Goal: Task Accomplishment & Management: Complete application form

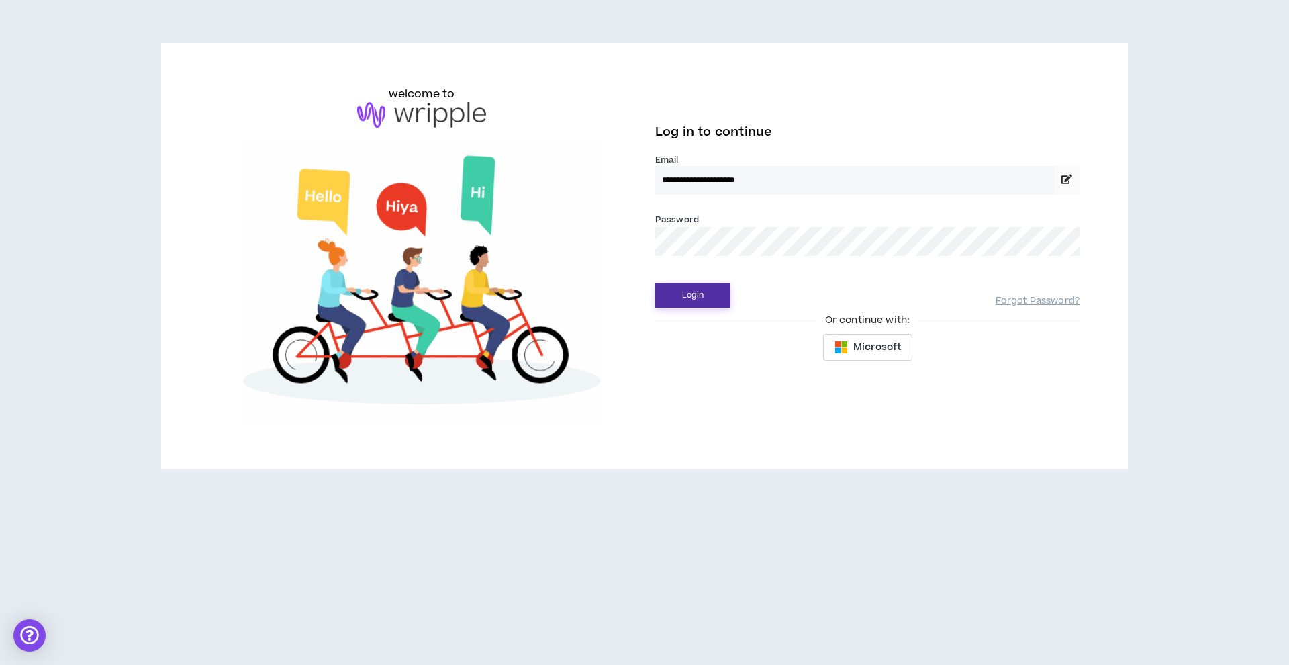
click at [695, 300] on button "Login" at bounding box center [692, 295] width 75 height 25
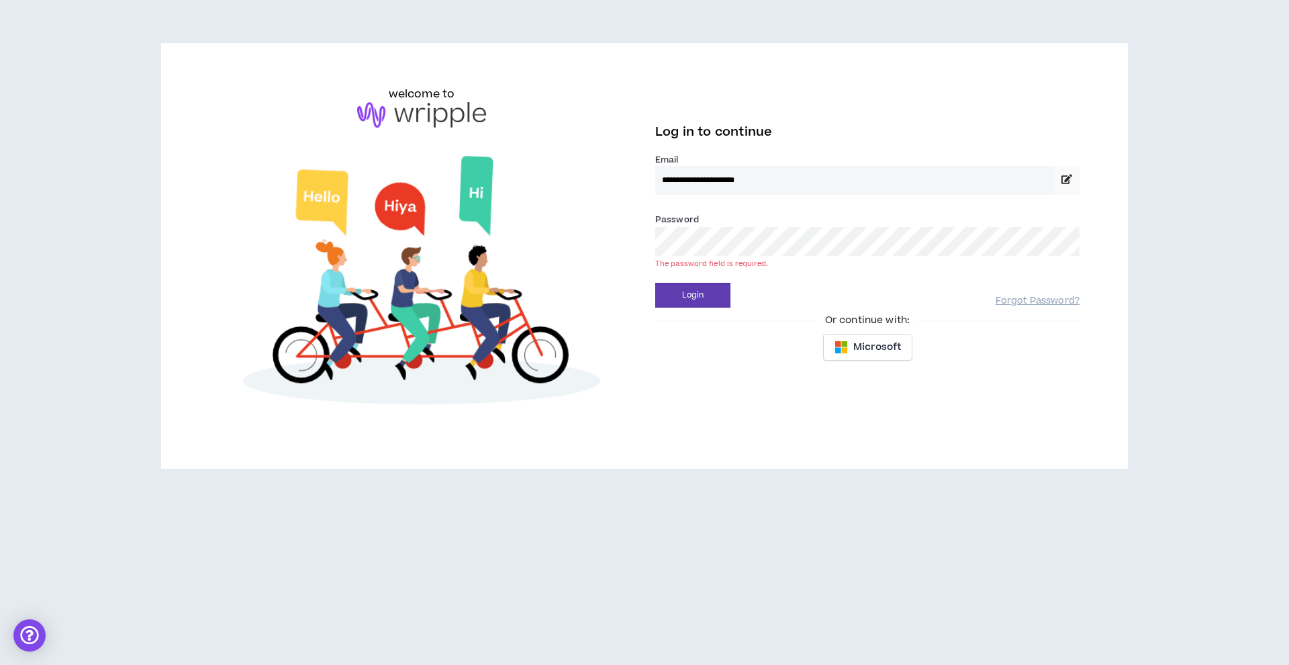
click at [693, 295] on button "Login" at bounding box center [692, 295] width 75 height 25
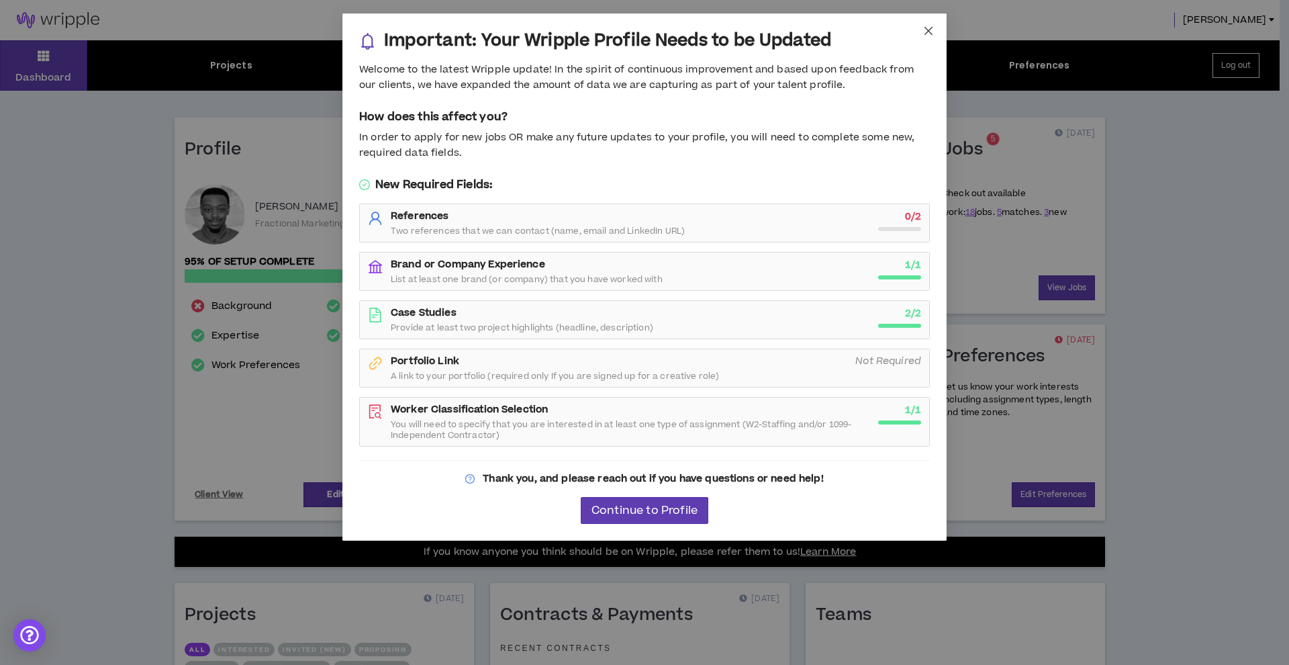
click at [930, 35] on icon "close" at bounding box center [928, 31] width 11 height 11
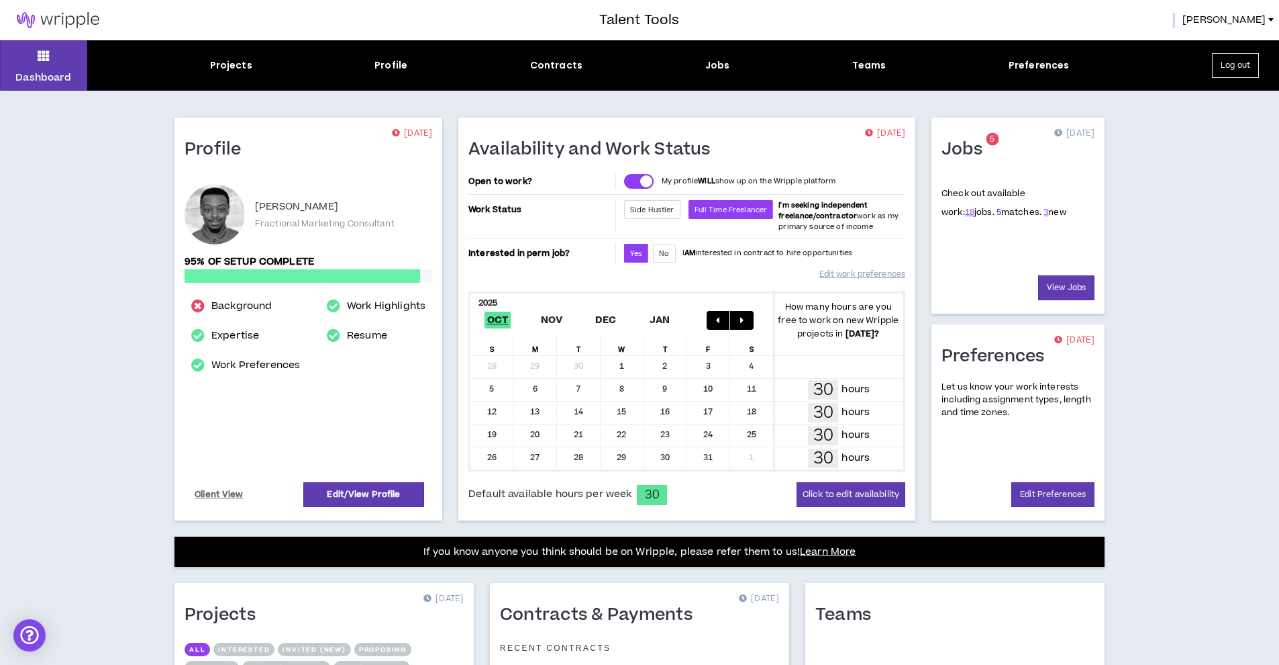
click at [997, 213] on link "5" at bounding box center [999, 212] width 5 height 12
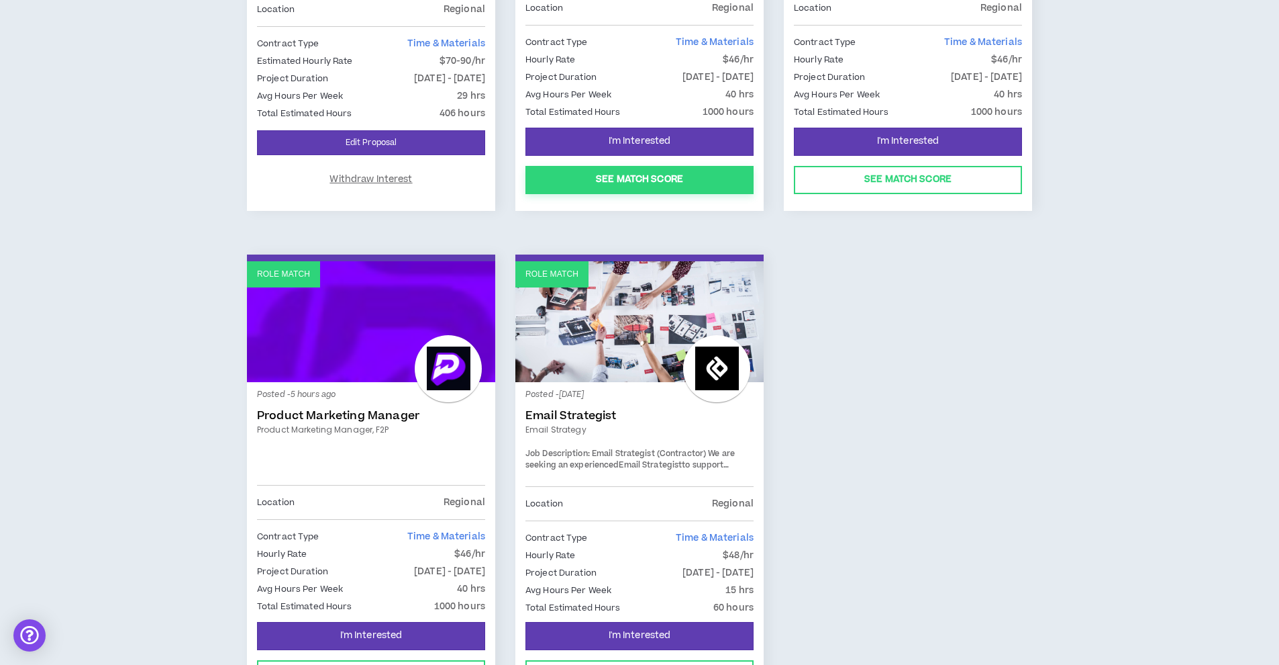
scroll to position [182, 0]
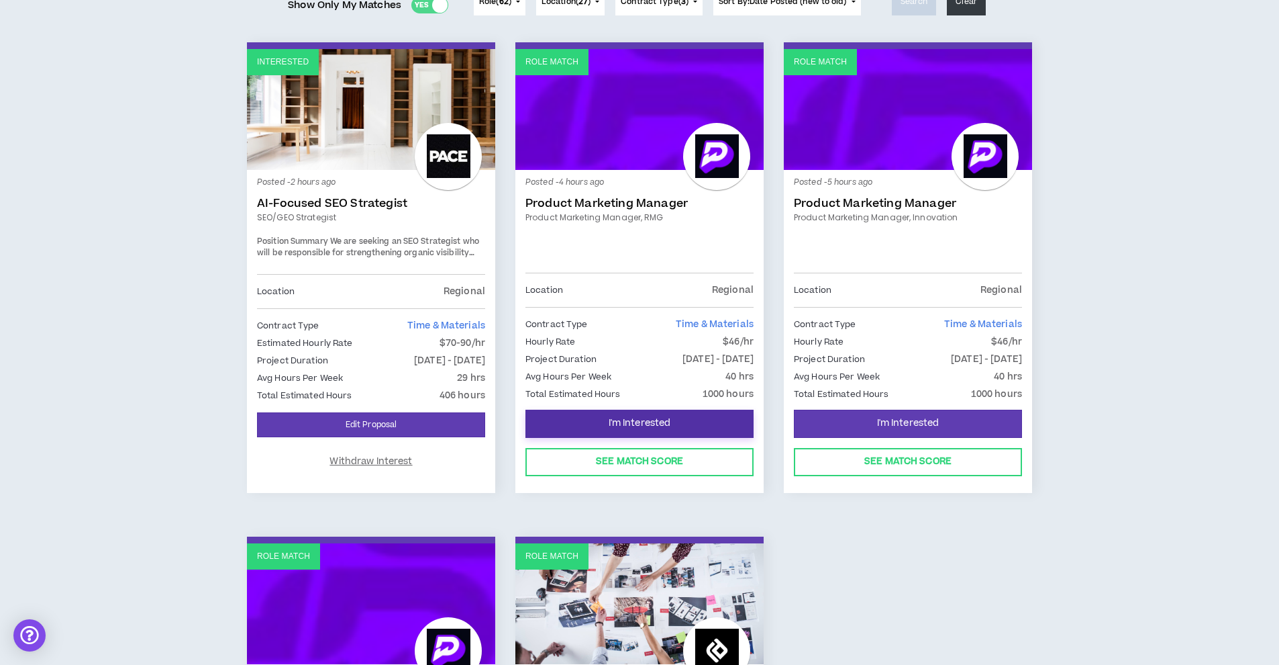
click at [642, 426] on span "I'm Interested" at bounding box center [640, 423] width 62 height 13
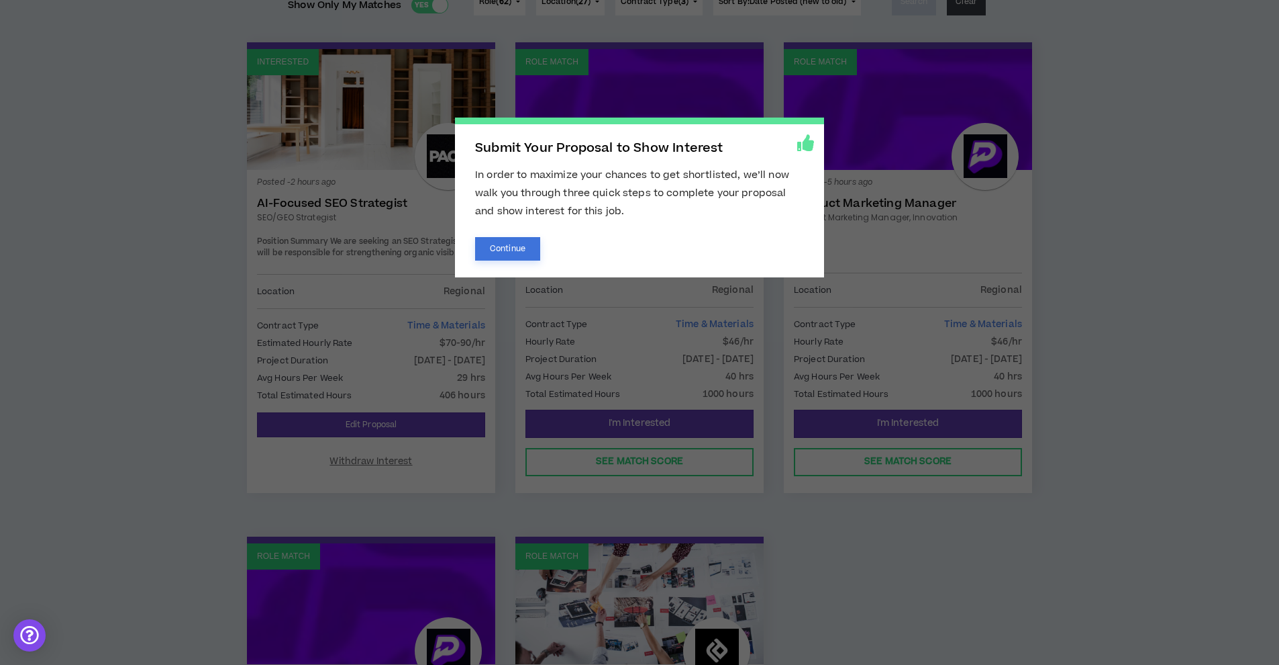
click at [522, 250] on button "Continue" at bounding box center [507, 248] width 65 height 23
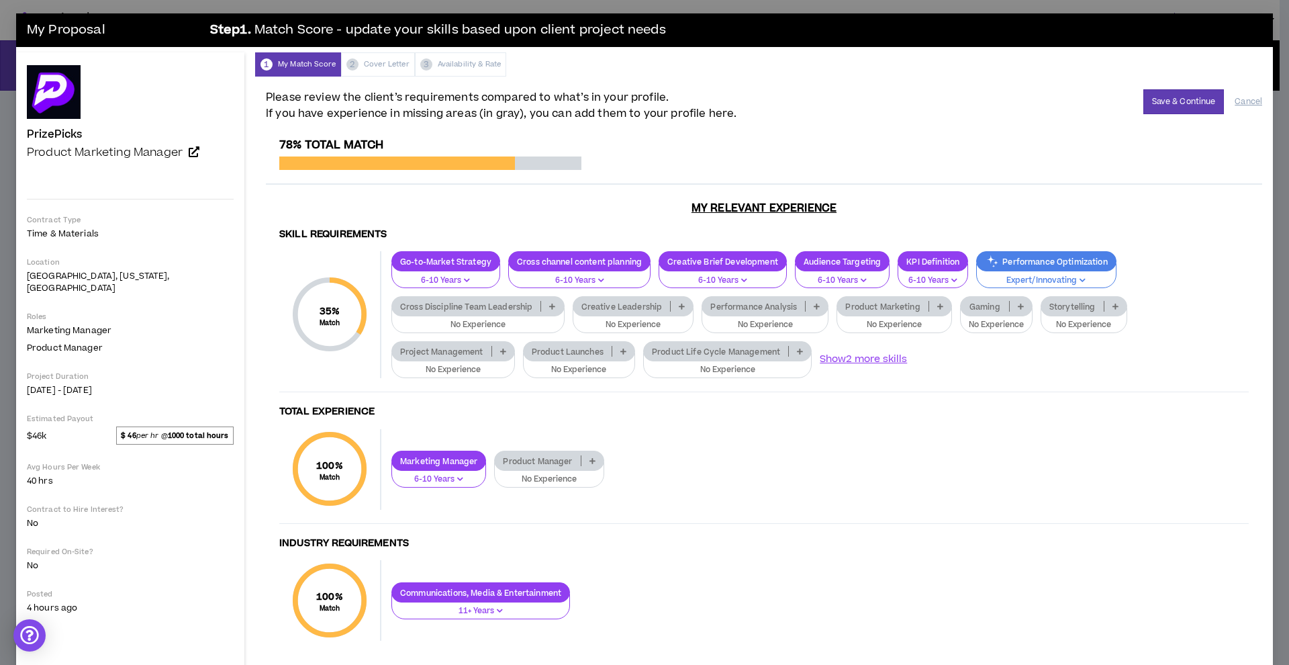
click at [541, 304] on p at bounding box center [552, 306] width 22 height 11
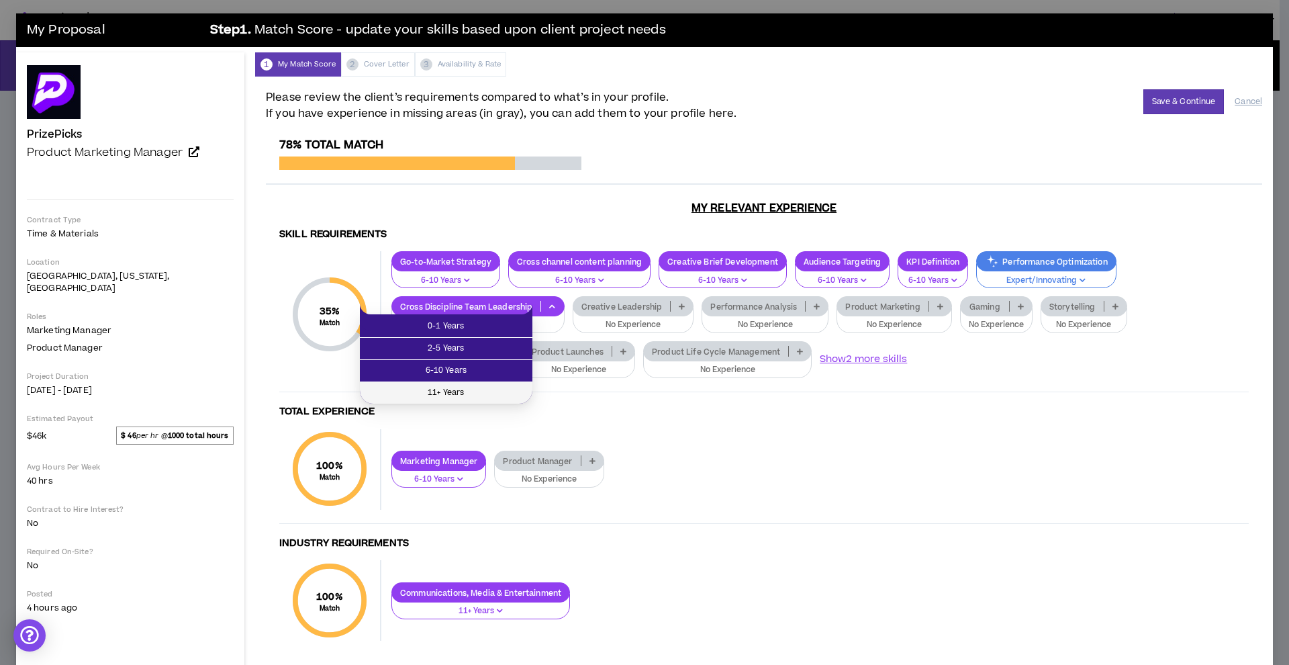
click at [477, 389] on span "11+ Years" at bounding box center [446, 392] width 156 height 15
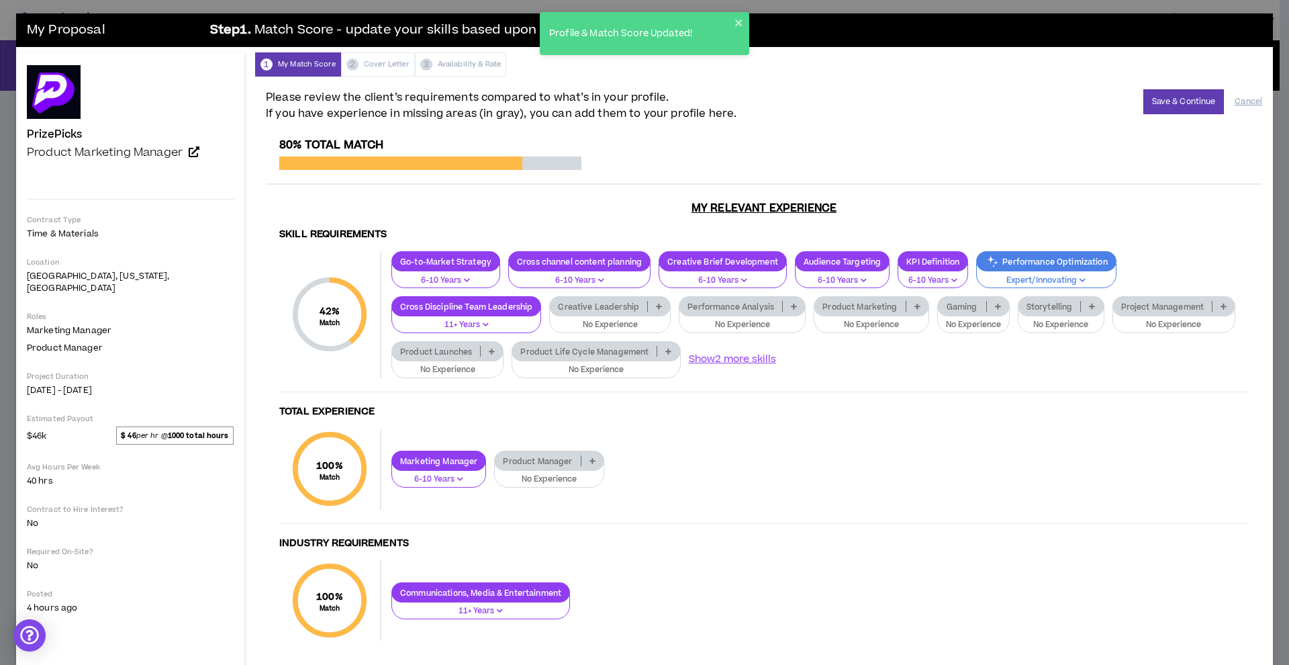
click at [648, 307] on p at bounding box center [659, 306] width 22 height 11
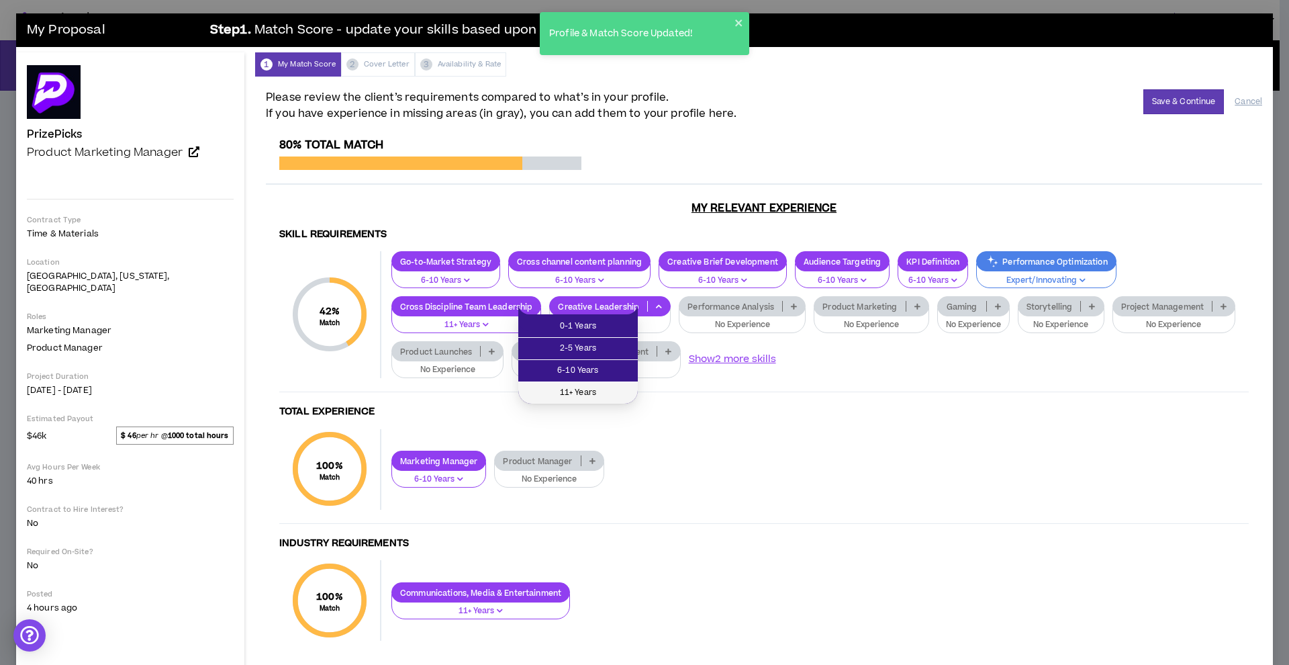
click at [587, 397] on span "11+ Years" at bounding box center [577, 392] width 103 height 15
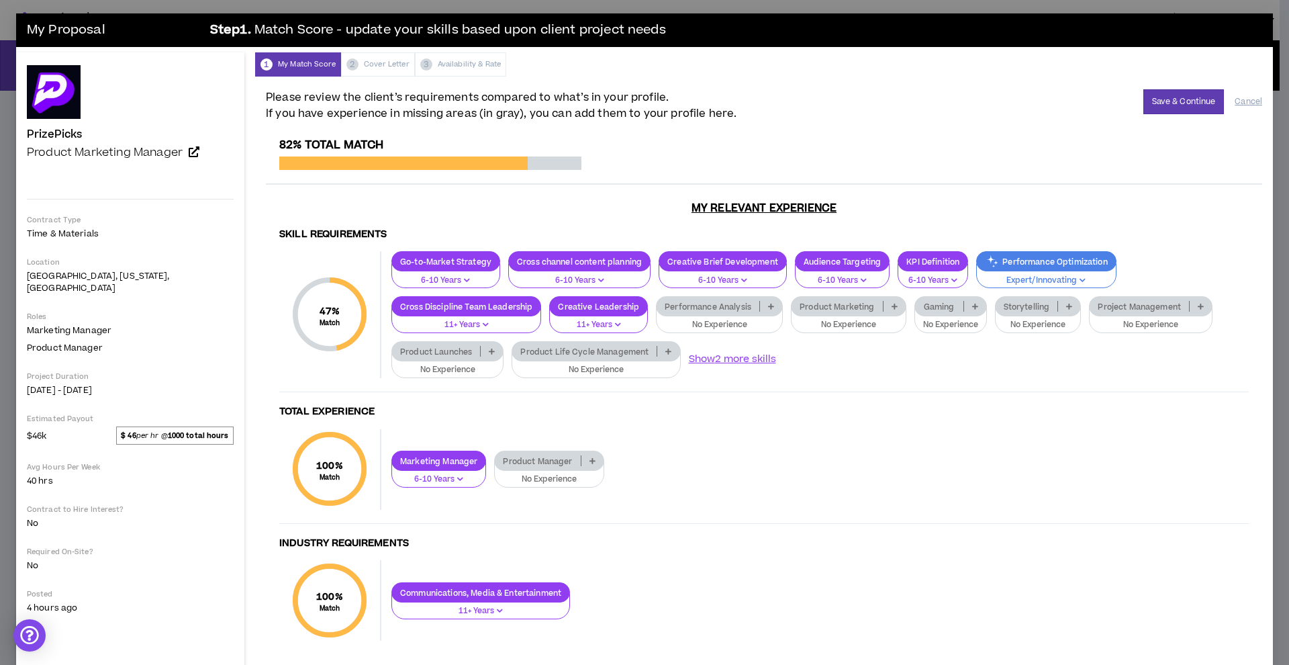
click at [760, 308] on p at bounding box center [771, 306] width 22 height 11
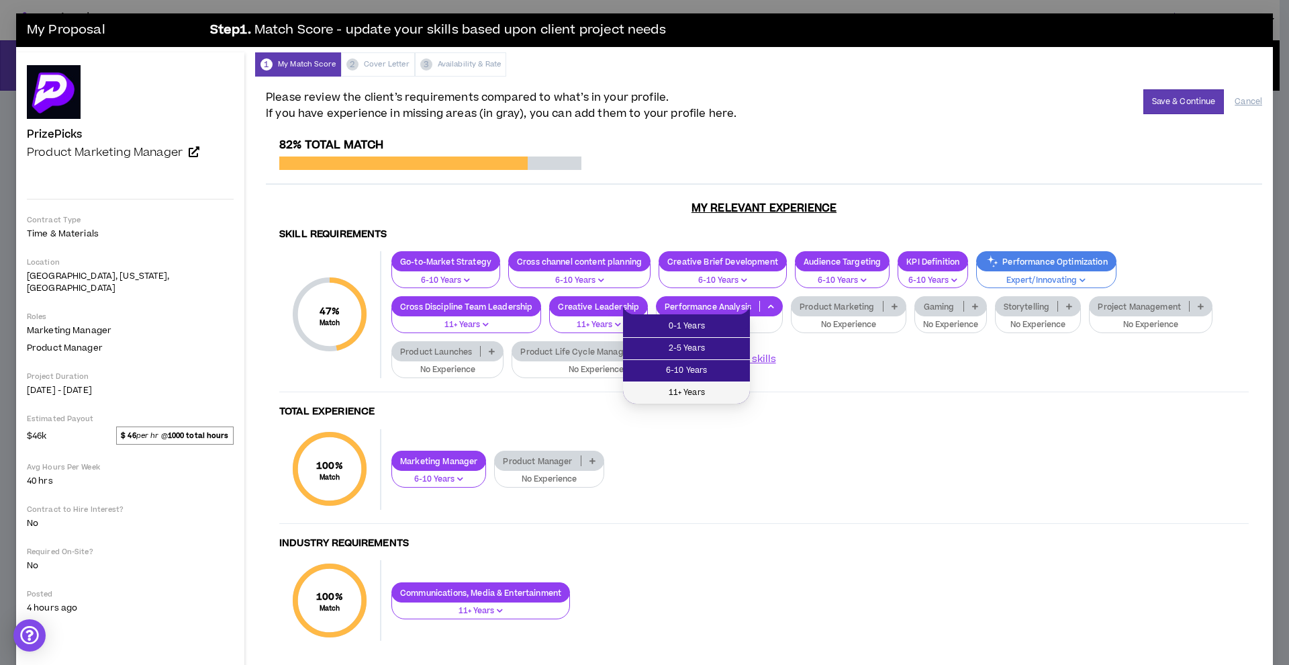
click at [704, 385] on li "11+ Years" at bounding box center [686, 392] width 127 height 21
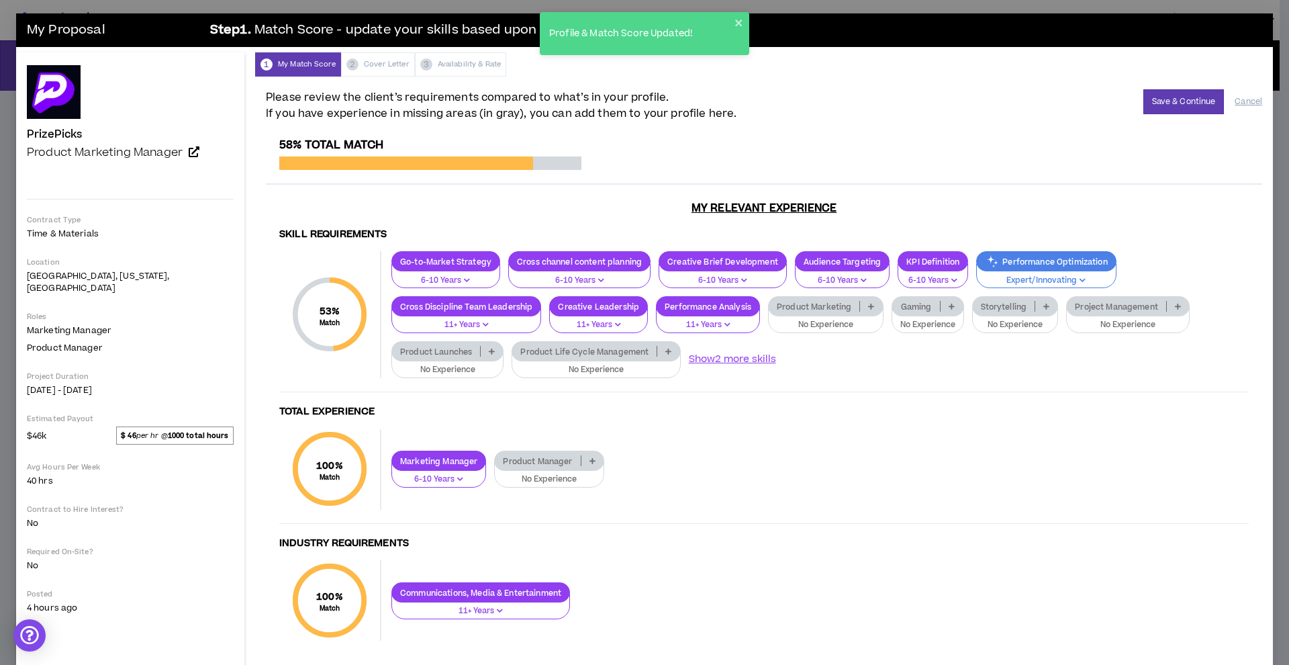
click at [844, 296] on div "Product Marketing" at bounding box center [825, 306] width 115 height 20
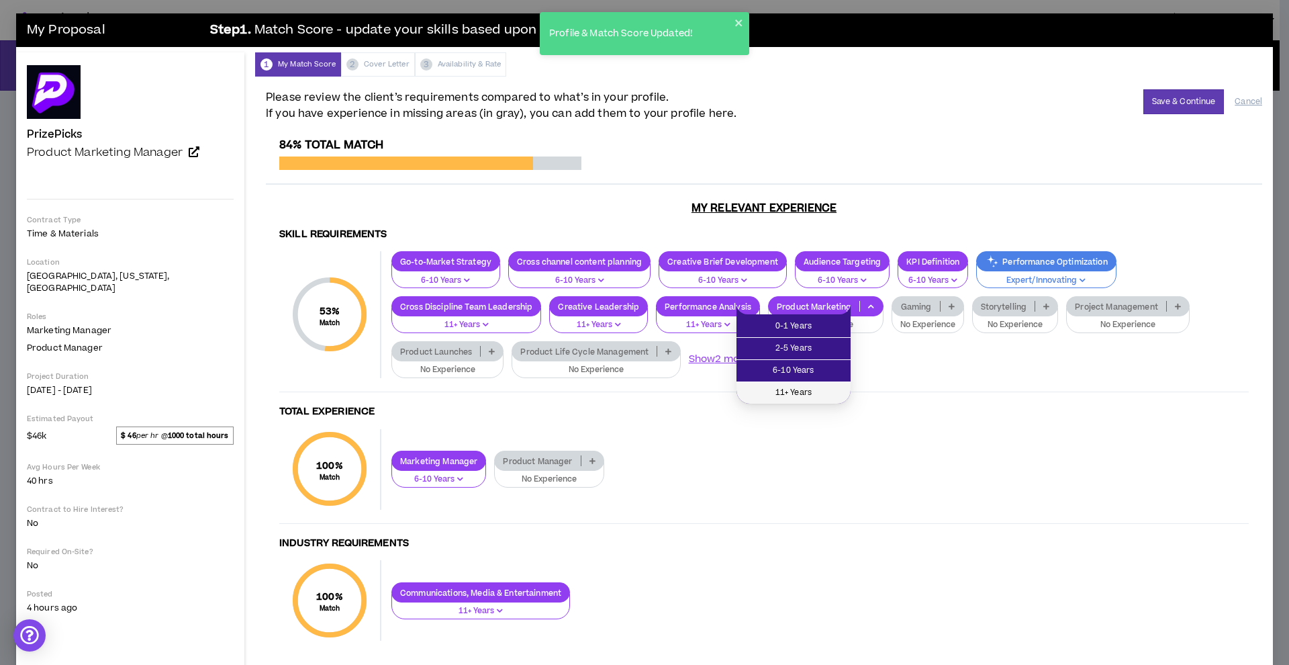
click at [812, 399] on span "11+ Years" at bounding box center [793, 392] width 98 height 15
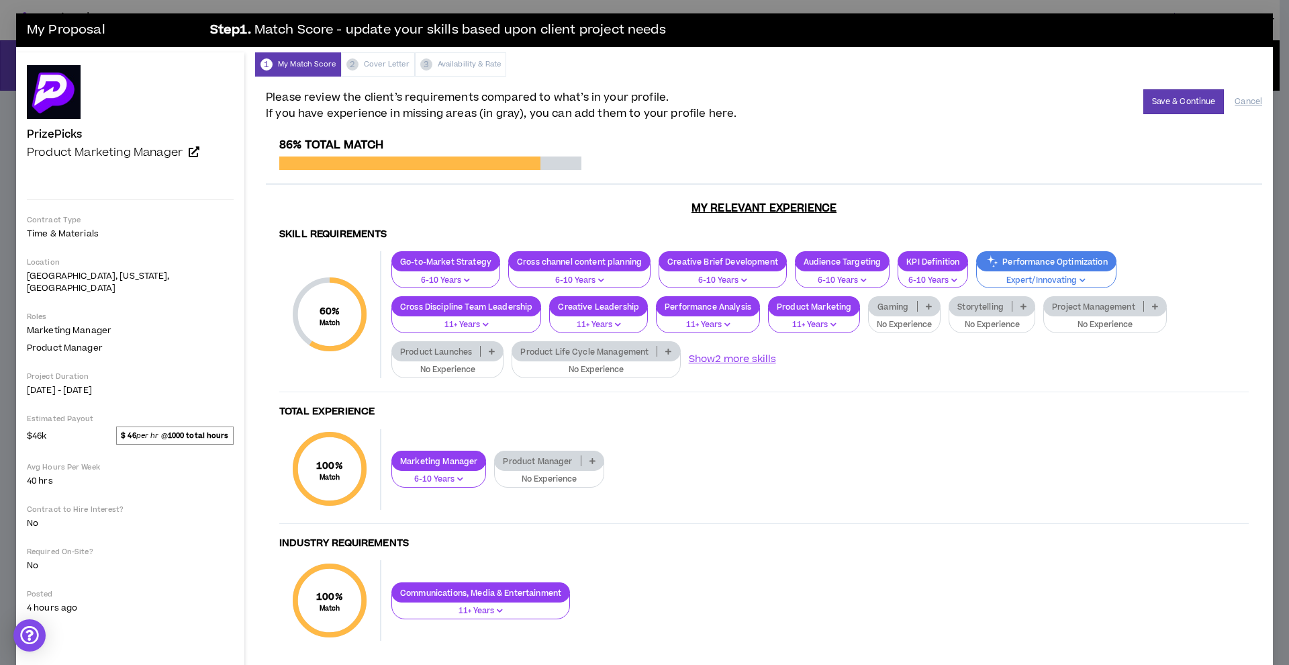
click at [953, 385] on div "60 % Match Skill Requirements Go-to-Market Strategy 6-10 Years Cross channel co…" at bounding box center [763, 321] width 969 height 140
click at [1012, 305] on p at bounding box center [1023, 306] width 22 height 11
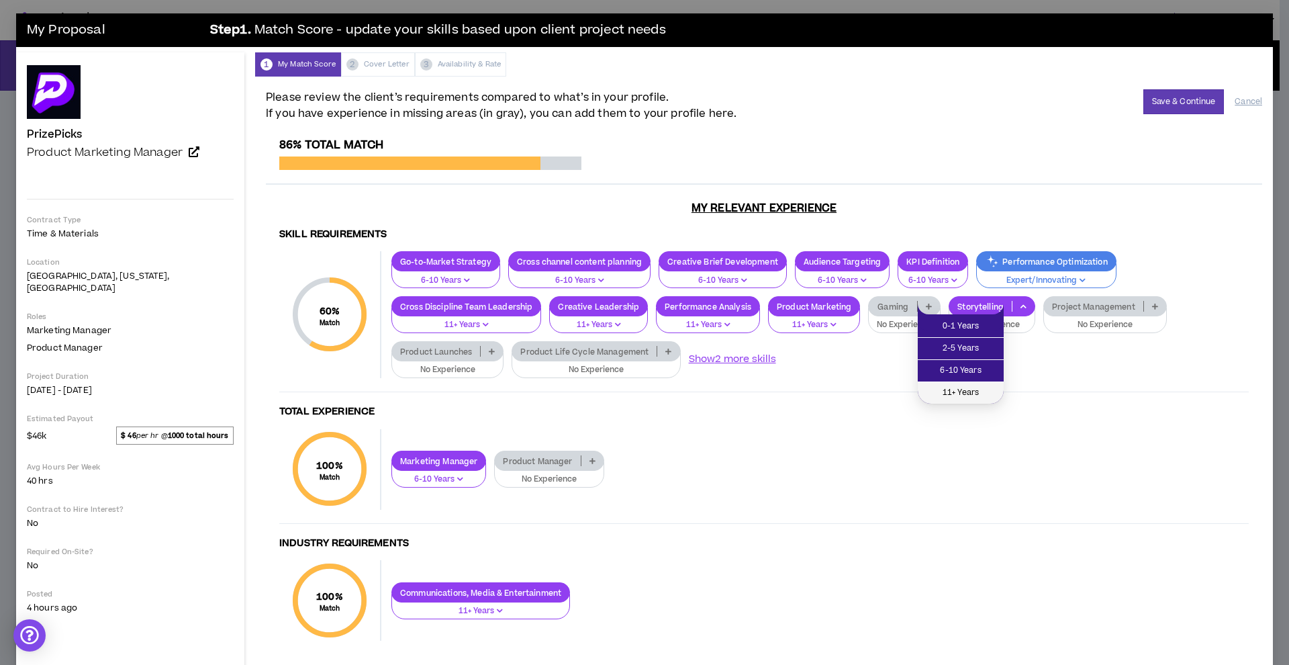
click at [965, 393] on span "11+ Years" at bounding box center [961, 392] width 70 height 15
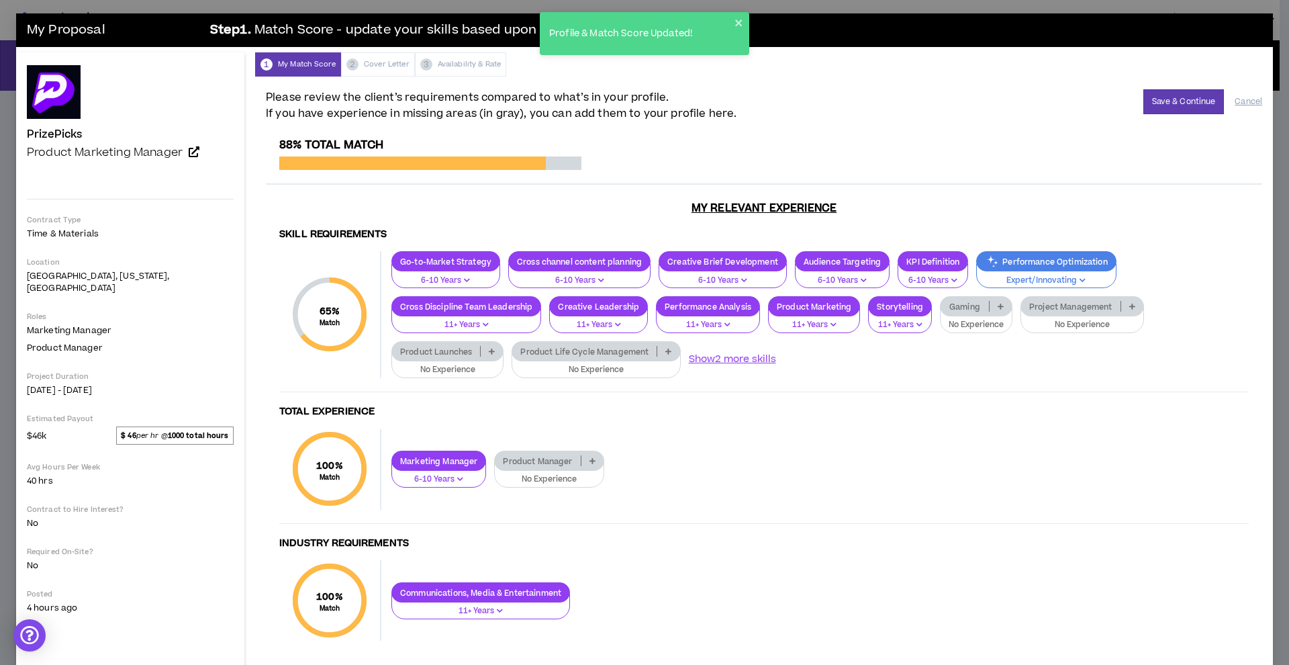
click at [1121, 305] on p at bounding box center [1132, 306] width 22 height 11
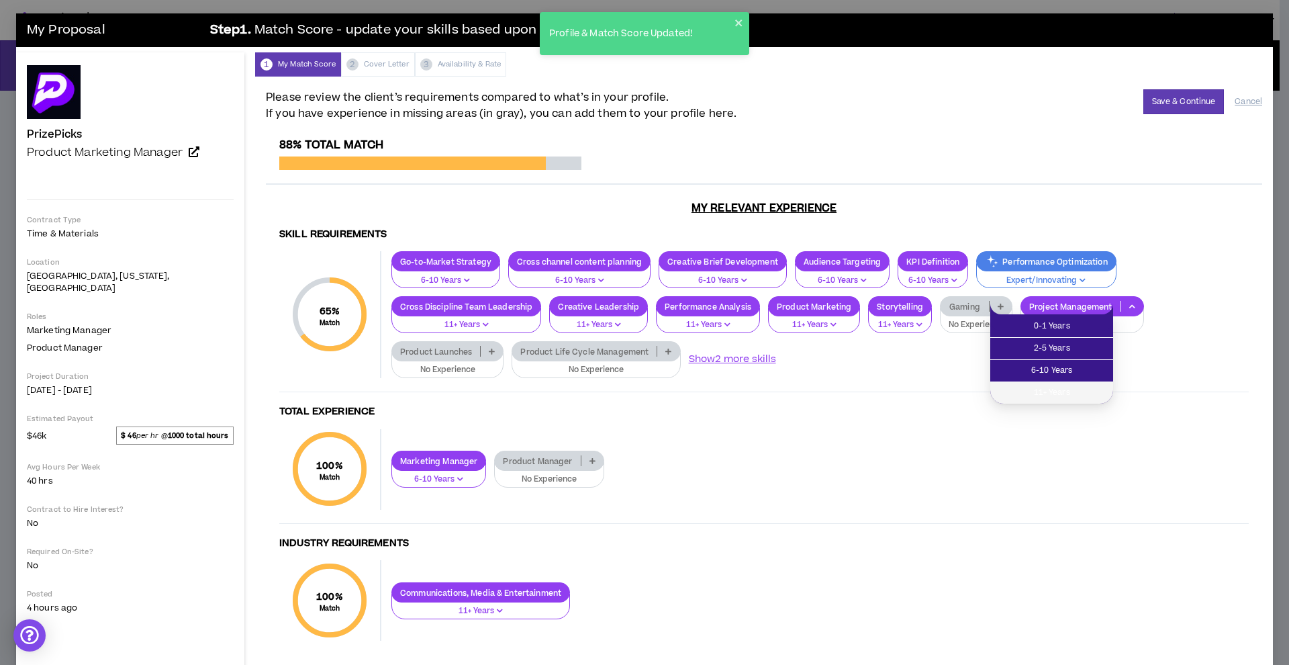
click at [1071, 395] on span "11+ Years" at bounding box center [1051, 392] width 107 height 15
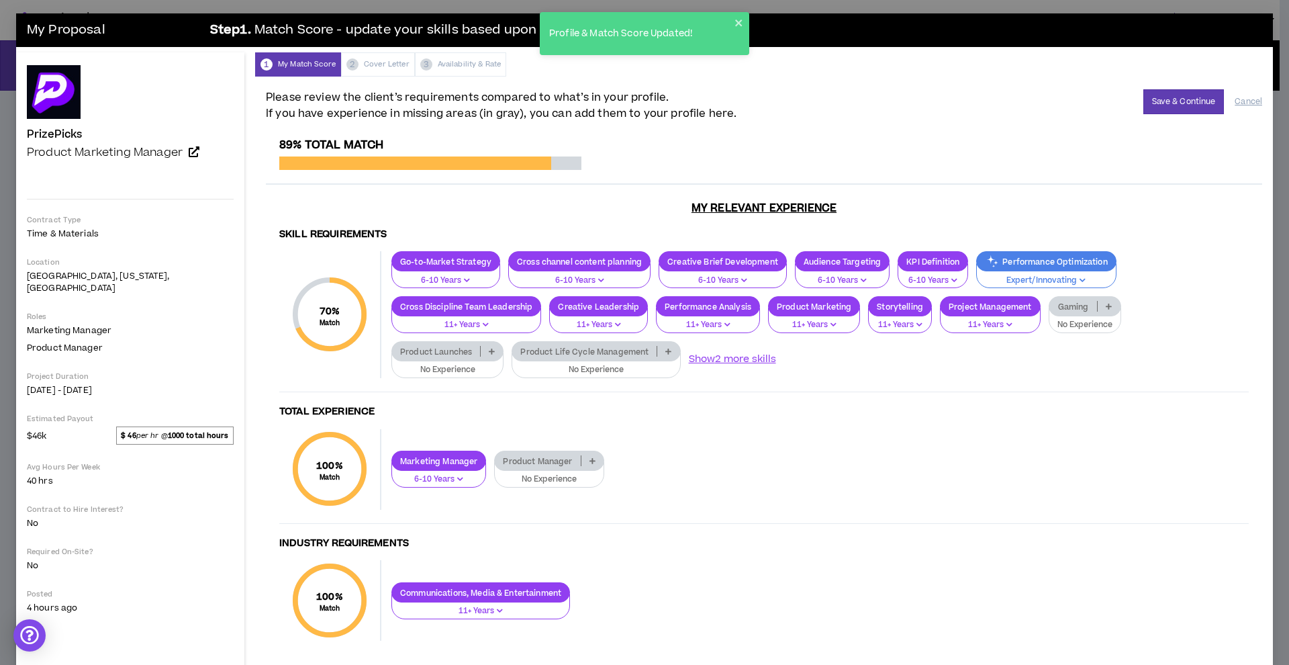
click at [512, 350] on p "Product Life Cycle Management" at bounding box center [584, 351] width 144 height 10
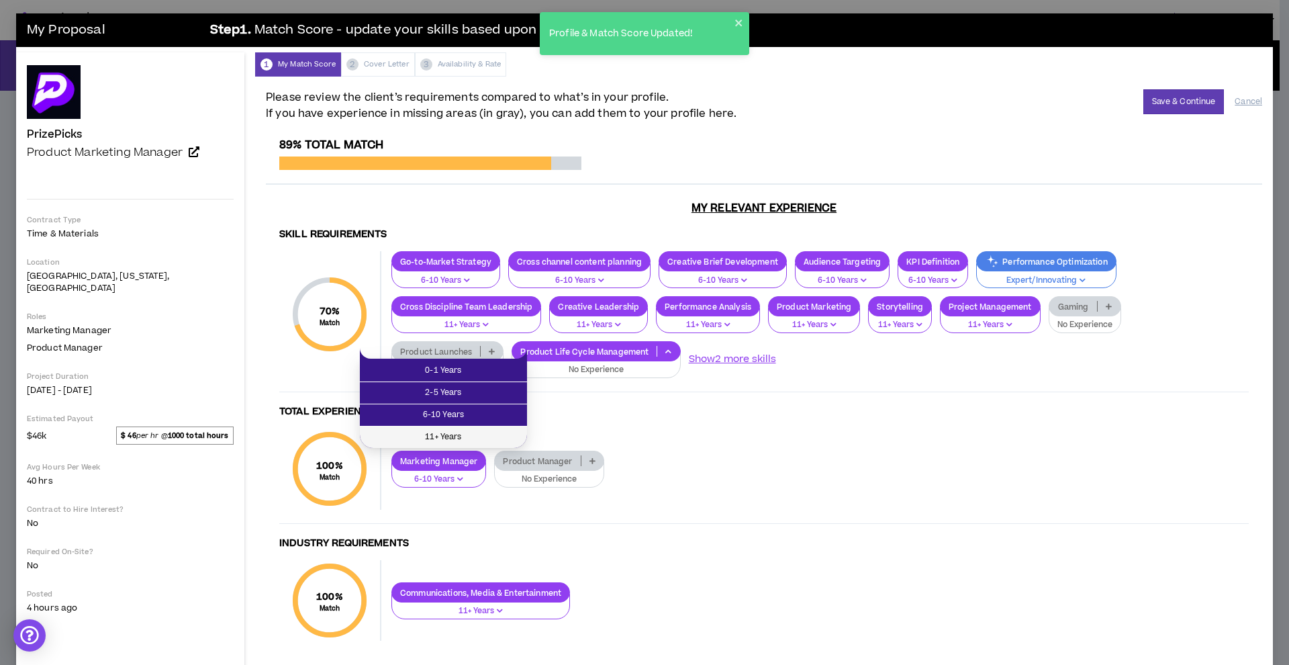
click at [460, 430] on span "11+ Years" at bounding box center [443, 437] width 151 height 15
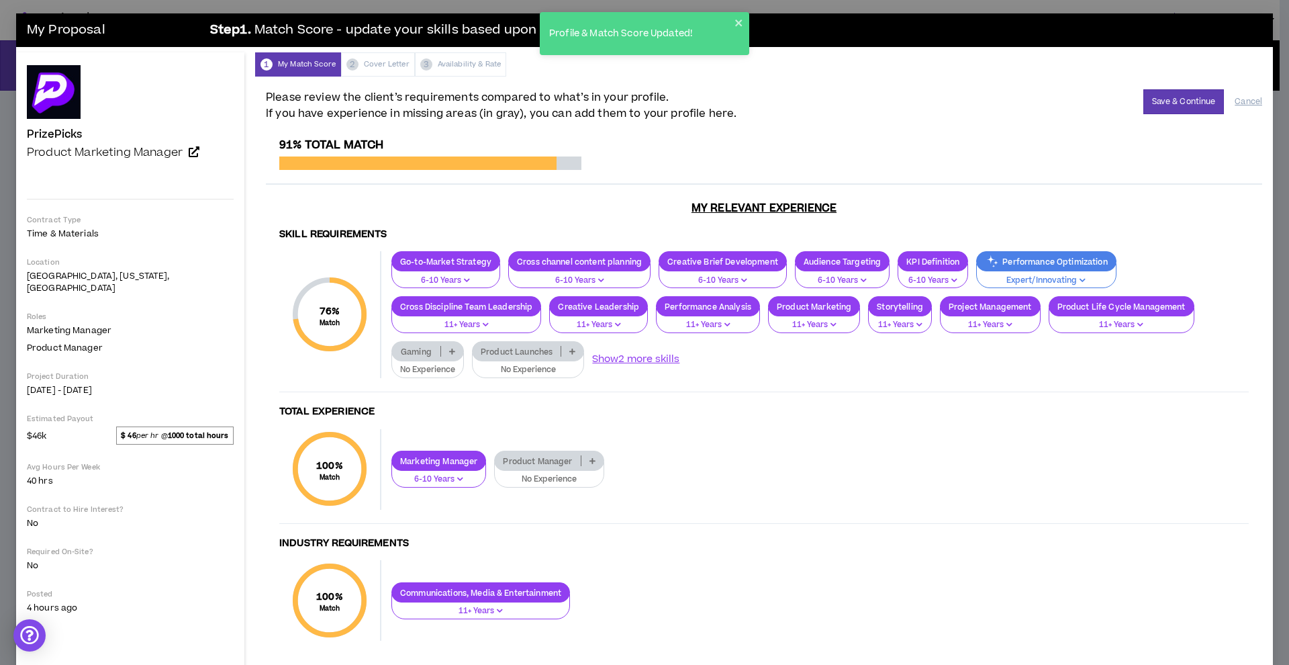
click at [524, 338] on div "Go-to-Market Strategy 6-10 Years Cross channel content planning 6-10 Years Crea…" at bounding box center [814, 314] width 867 height 126
click at [523, 348] on p "Product Launches" at bounding box center [517, 351] width 88 height 10
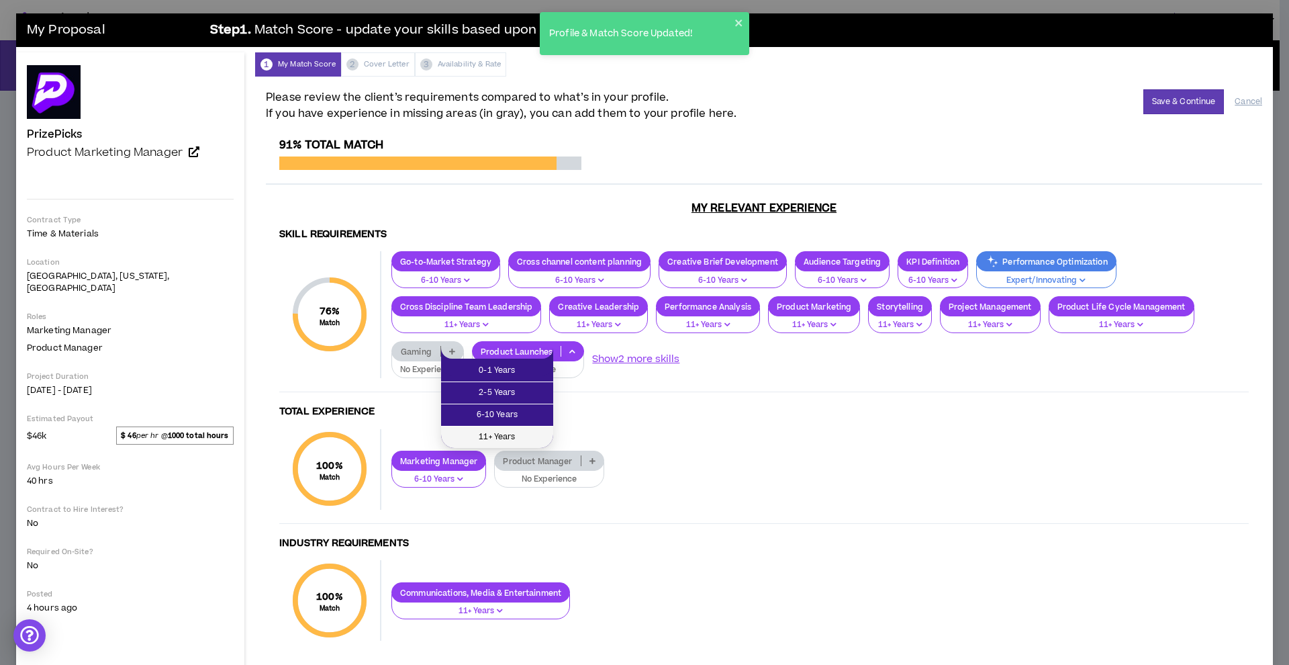
click at [490, 431] on span "11+ Years" at bounding box center [497, 437] width 96 height 15
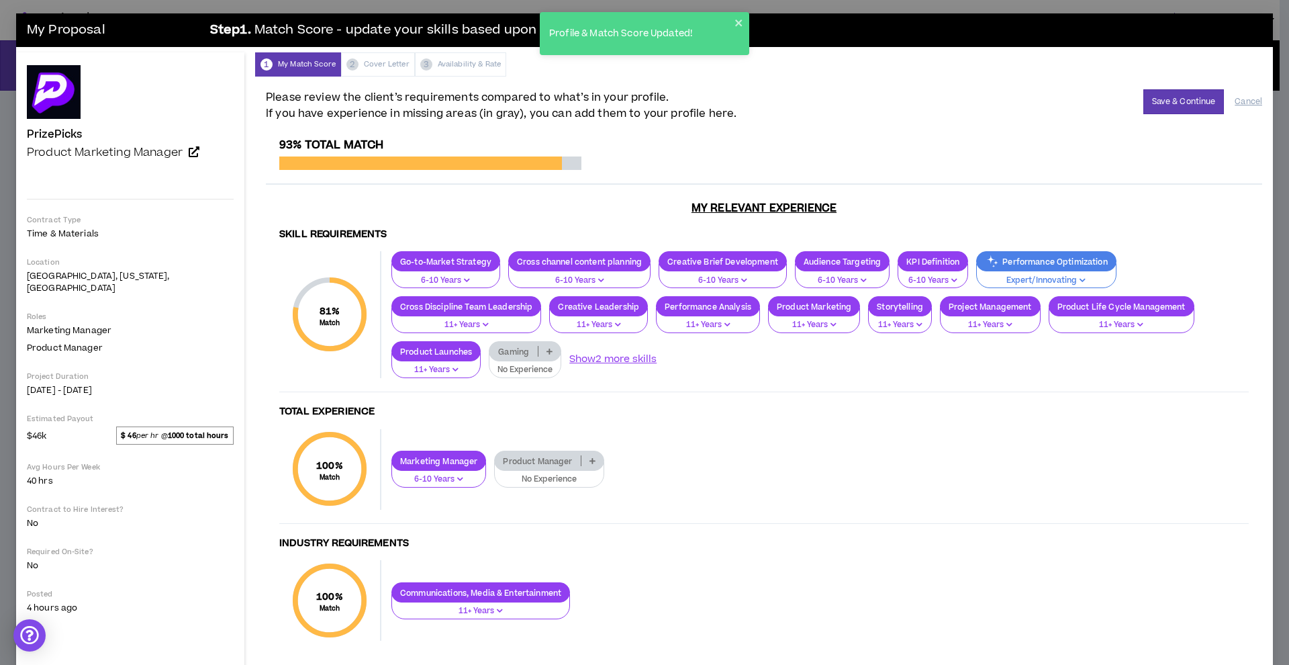
click at [538, 350] on p at bounding box center [549, 351] width 22 height 11
click at [495, 436] on span "11+ Years" at bounding box center [494, 437] width 57 height 15
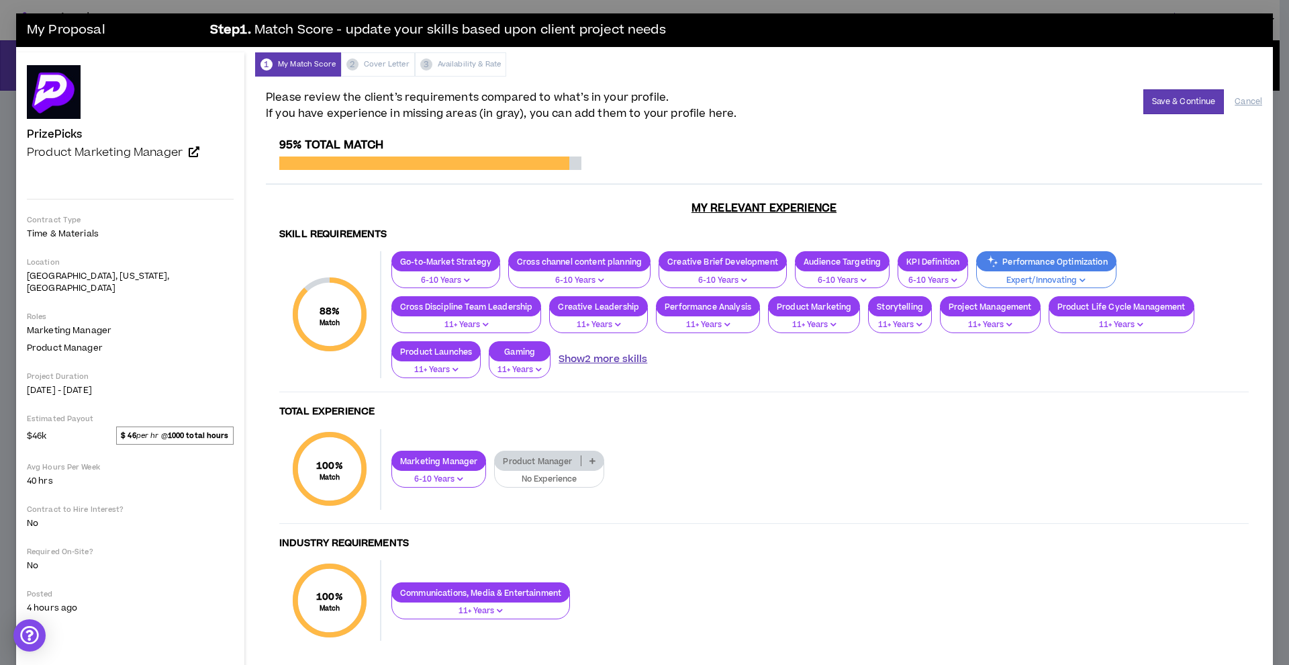
click at [568, 352] on button "Show 2 more skills" at bounding box center [603, 359] width 89 height 15
click at [789, 348] on p at bounding box center [800, 351] width 22 height 11
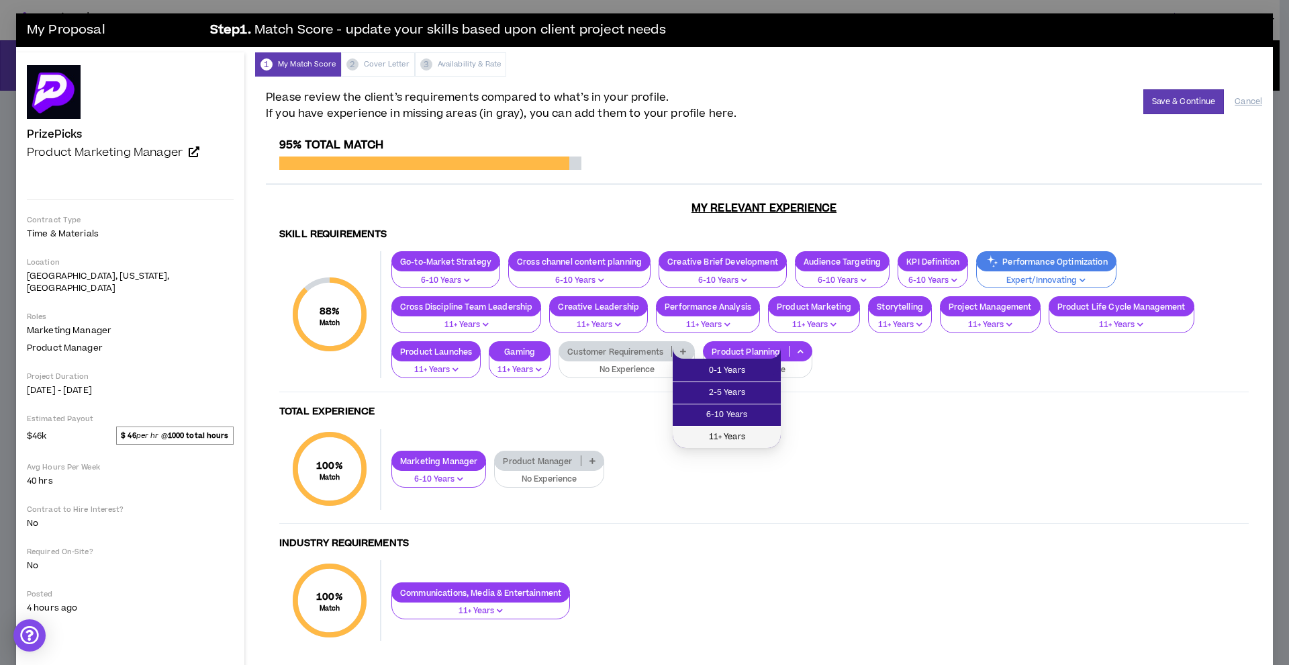
click at [735, 441] on span "11+ Years" at bounding box center [727, 437] width 92 height 15
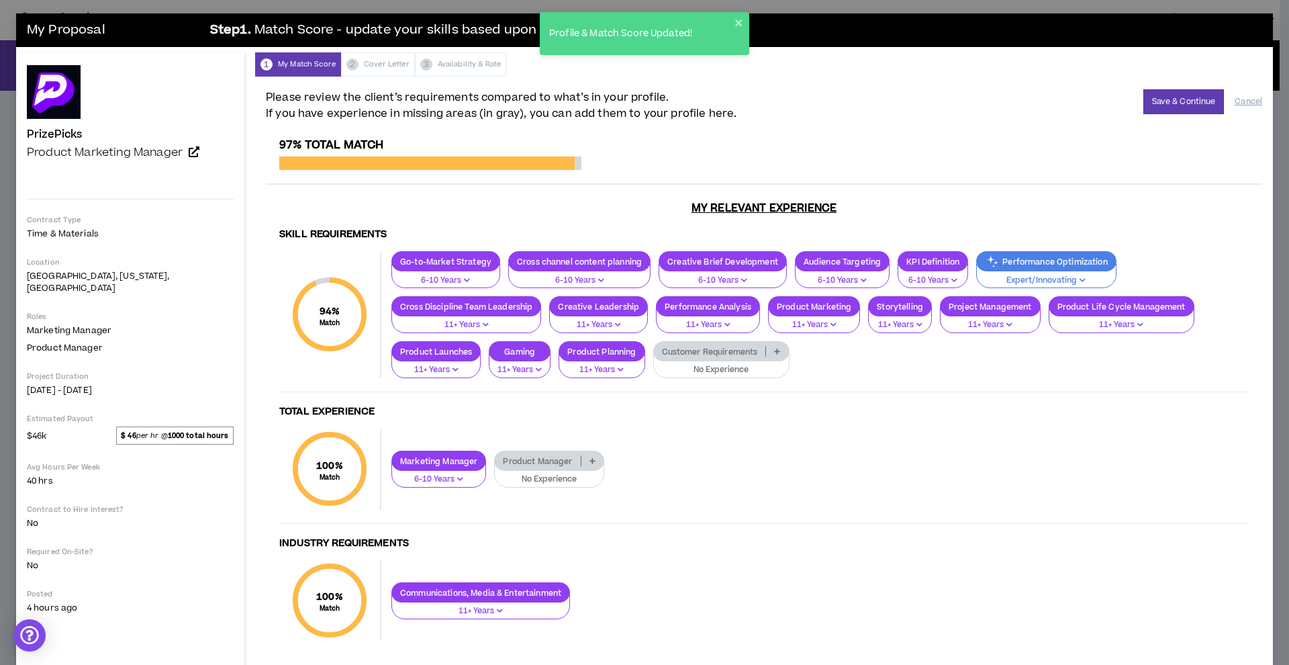
click at [774, 351] on icon at bounding box center [777, 351] width 6 height 7
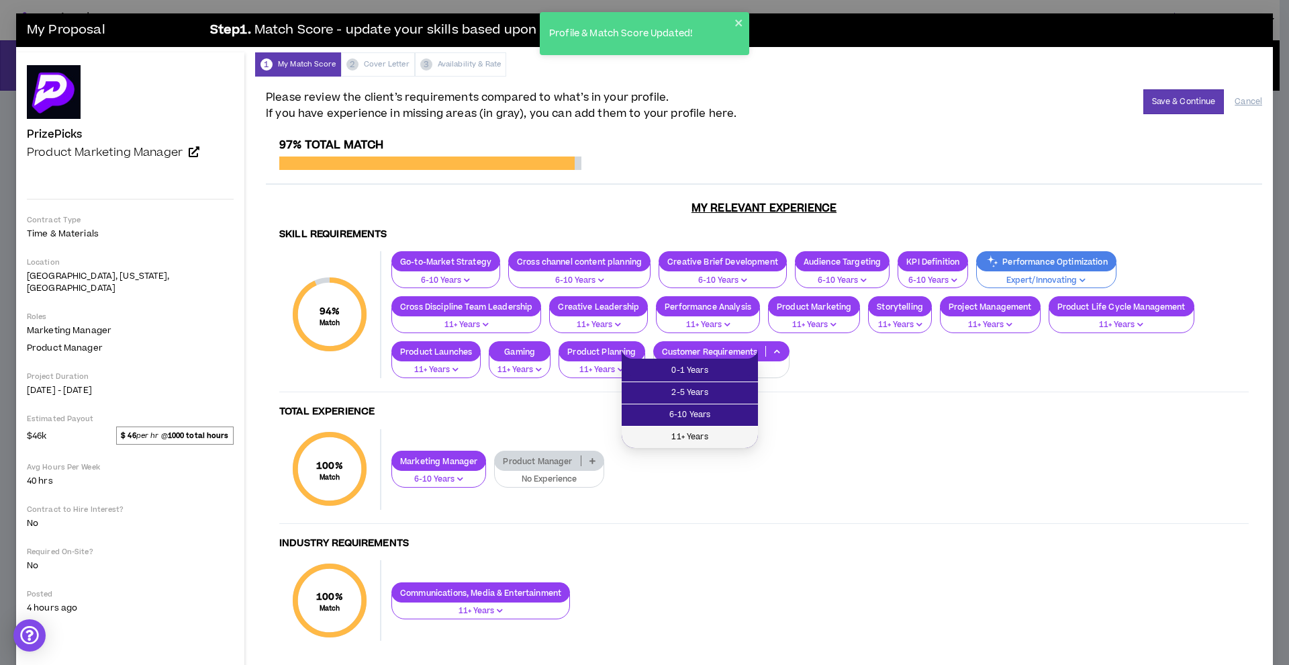
click at [704, 434] on span "11+ Years" at bounding box center [690, 437] width 120 height 15
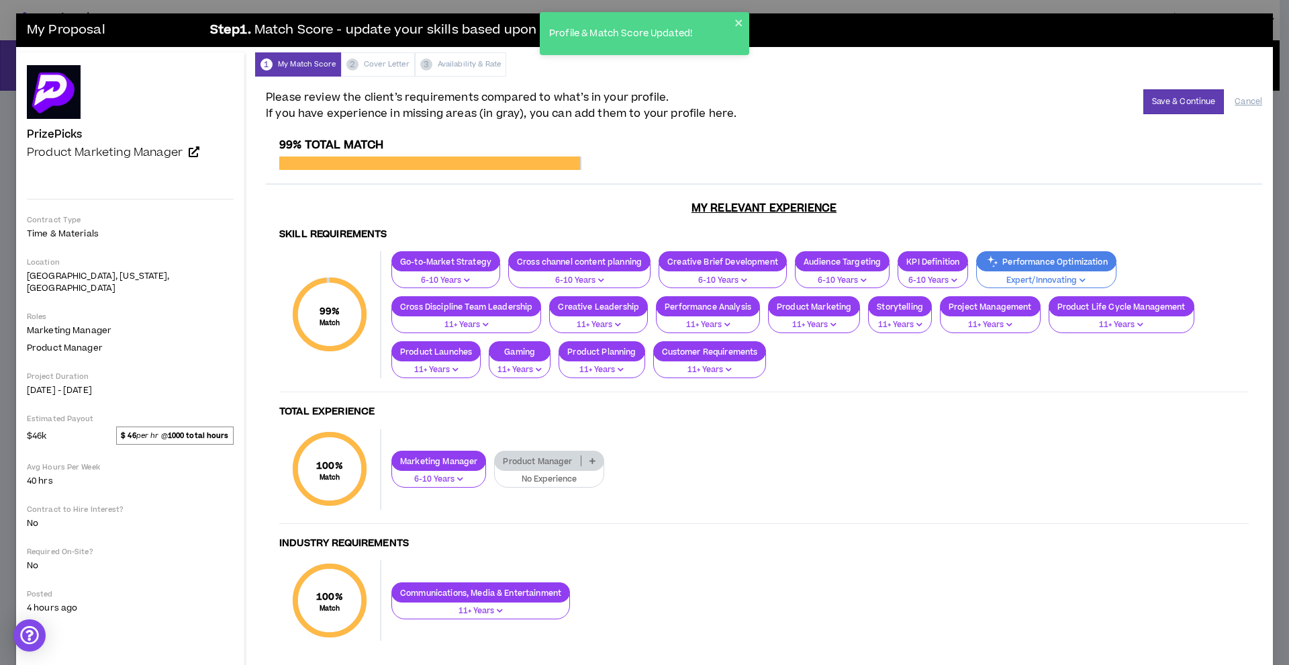
click at [581, 458] on p at bounding box center [592, 460] width 22 height 11
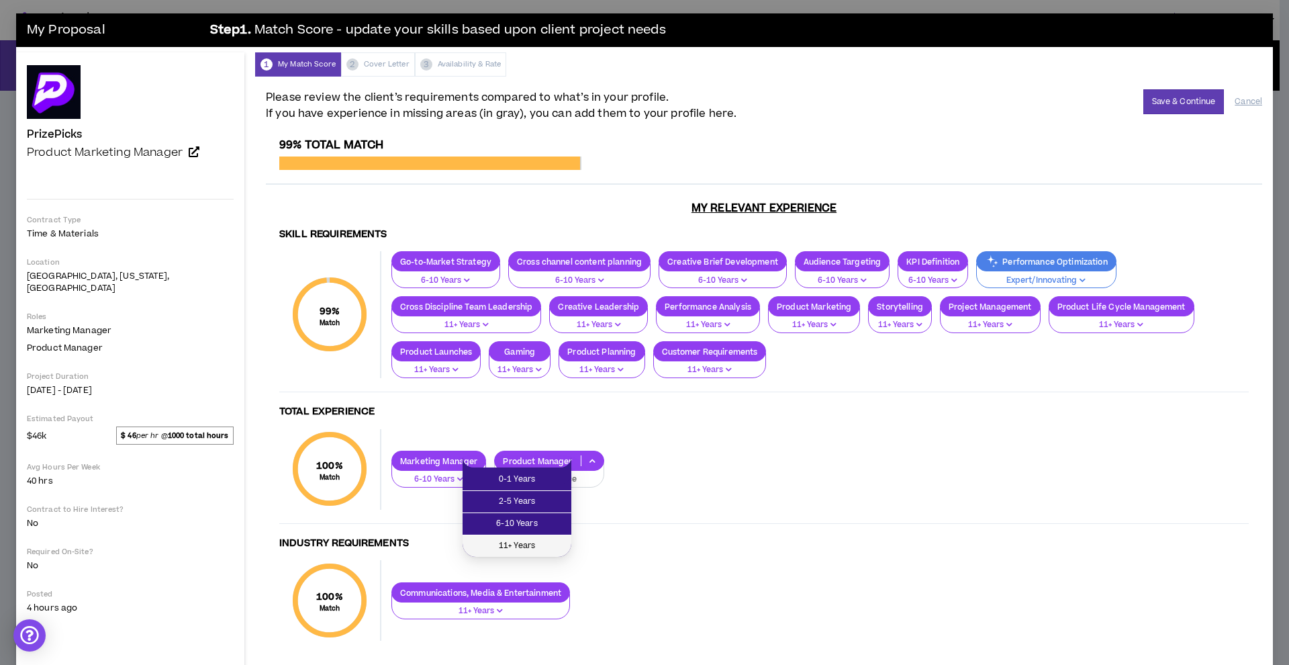
click at [507, 540] on span "11+ Years" at bounding box center [517, 545] width 93 height 15
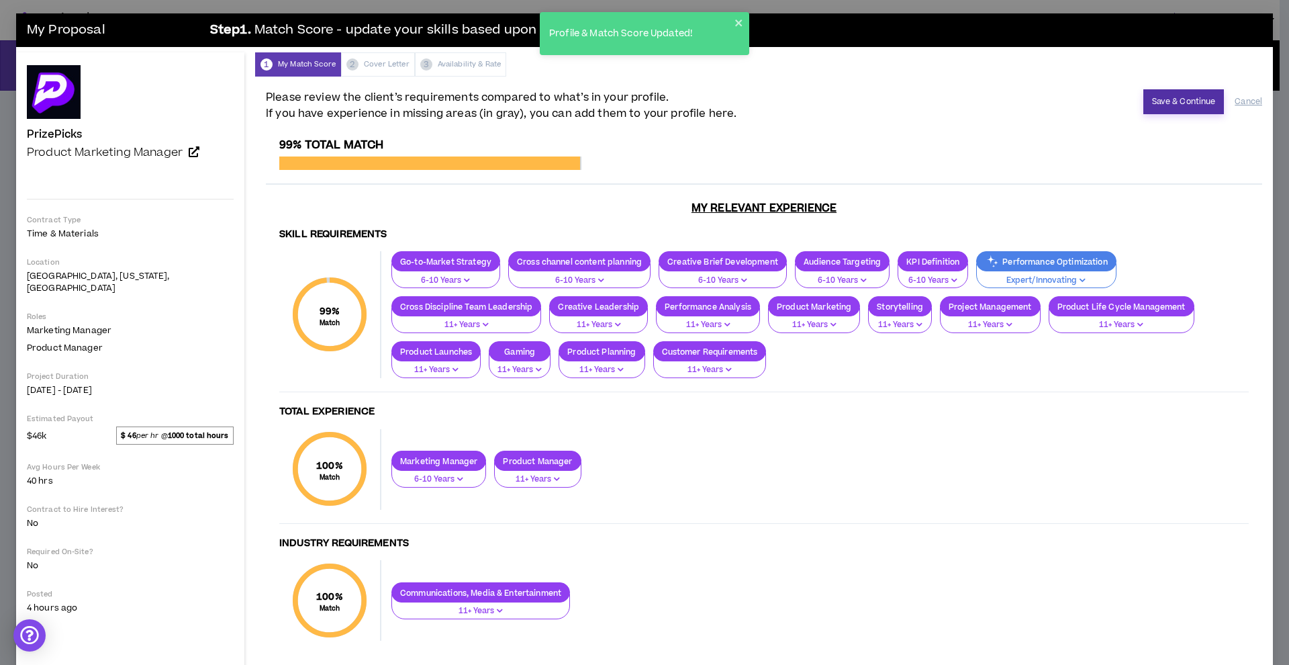
click at [1163, 99] on button "Save & Continue" at bounding box center [1183, 101] width 81 height 25
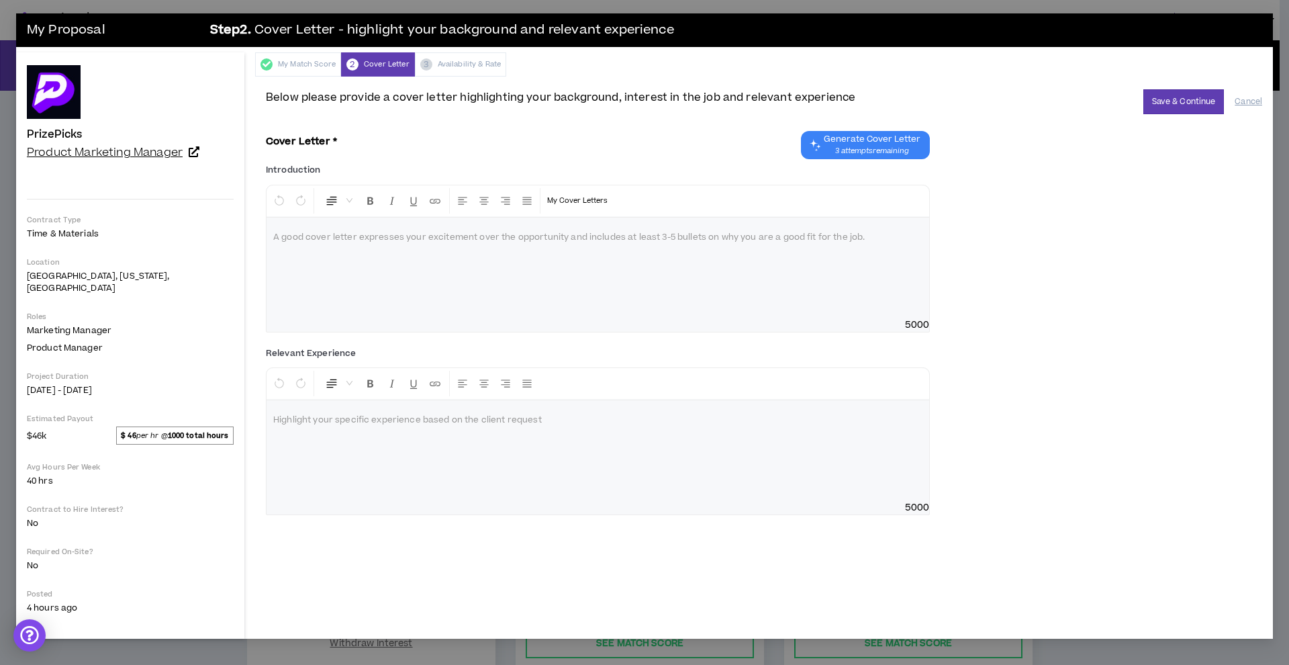
click at [191, 154] on icon at bounding box center [194, 151] width 11 height 11
click at [375, 277] on div at bounding box center [598, 268] width 663 height 101
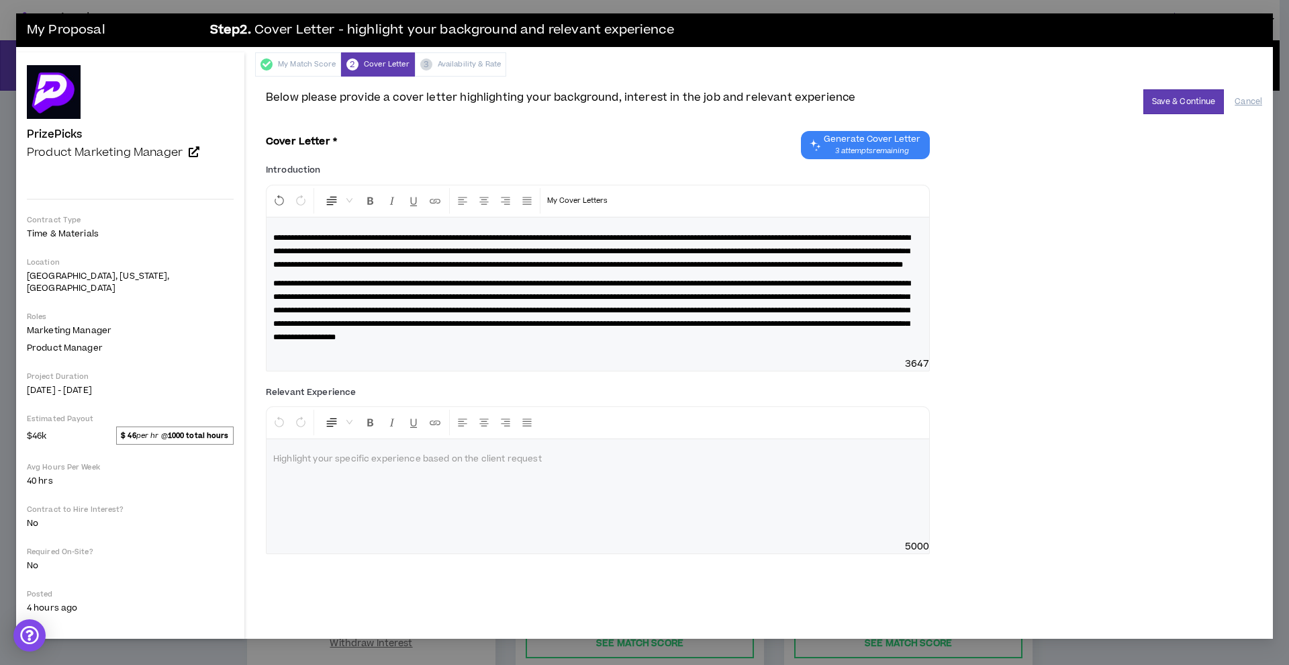
click at [601, 538] on div at bounding box center [598, 489] width 663 height 101
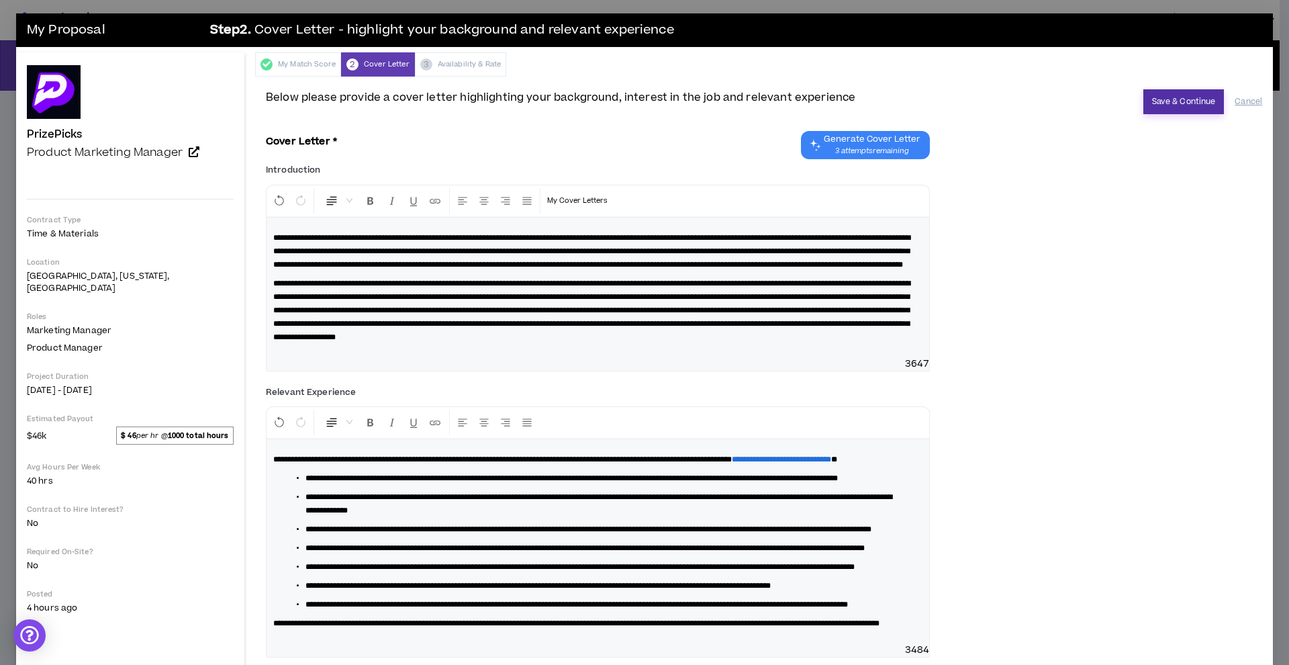
click at [1191, 101] on button "Save & Continue" at bounding box center [1183, 101] width 81 height 25
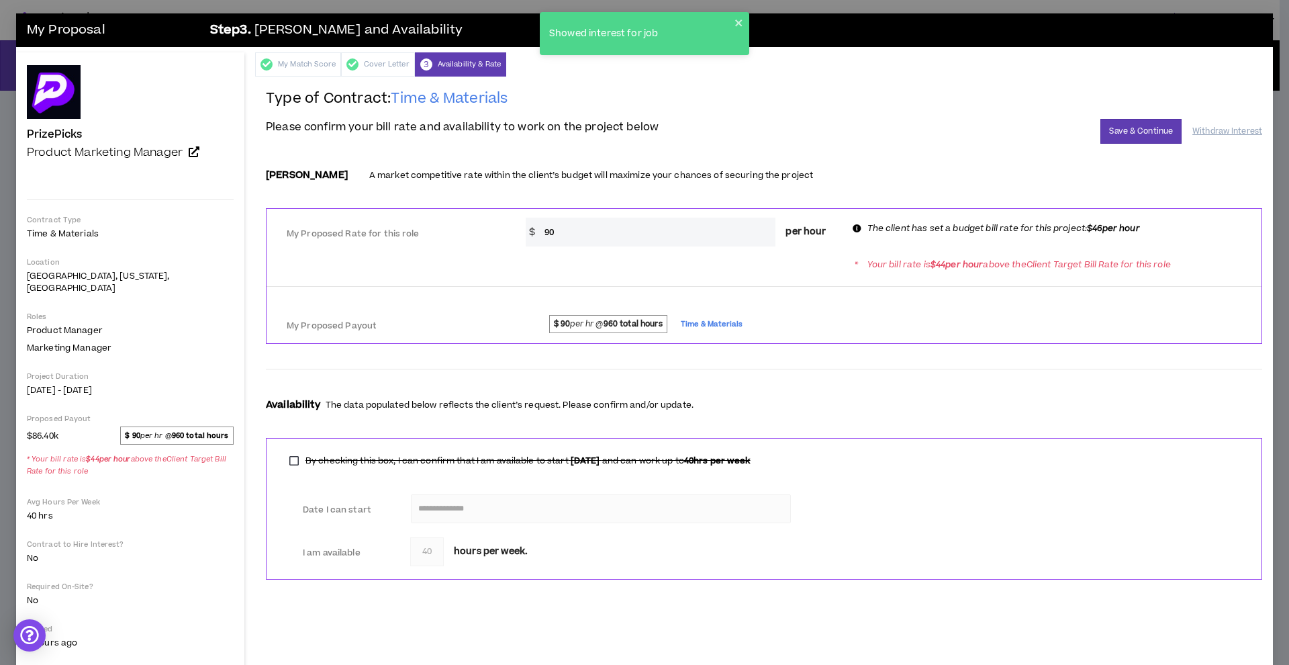
click at [673, 232] on input "90" at bounding box center [657, 232] width 238 height 29
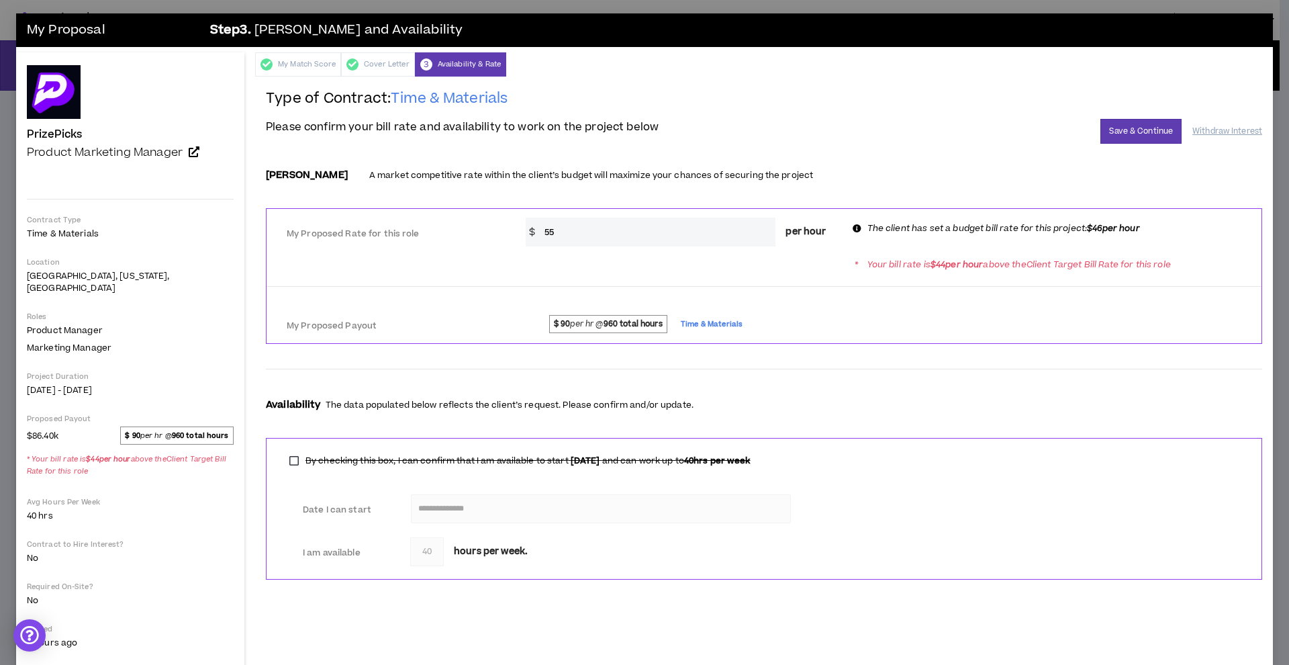
type input "55"
click at [806, 150] on div "**********" at bounding box center [764, 339] width 996 height 501
click at [1132, 134] on button "Save & Continue" at bounding box center [1140, 131] width 81 height 25
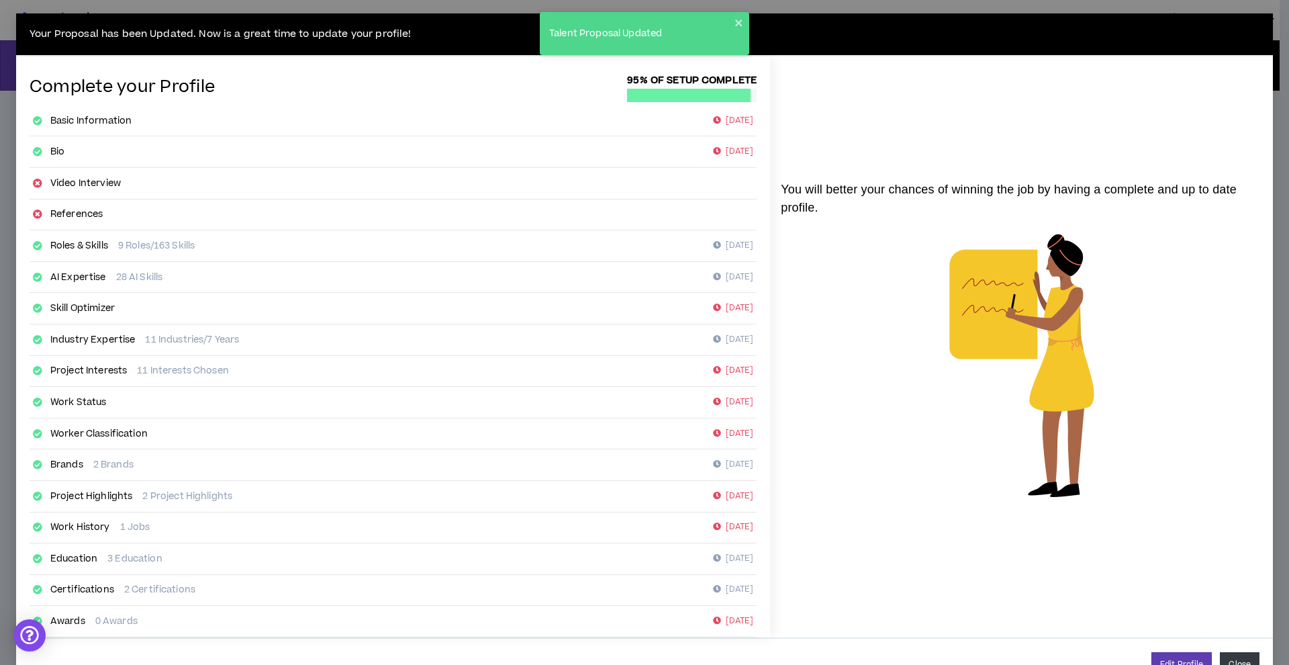
click at [1228, 664] on button "Close" at bounding box center [1240, 664] width 40 height 25
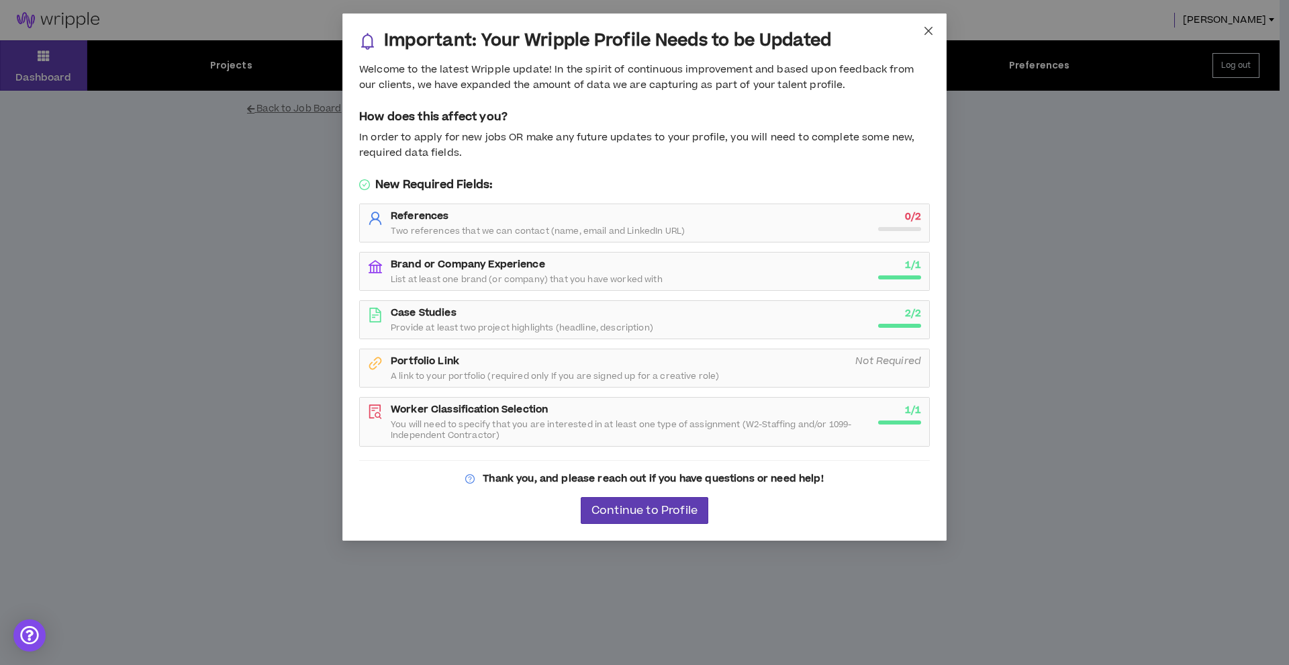
click at [936, 29] on span "Close" at bounding box center [928, 31] width 36 height 36
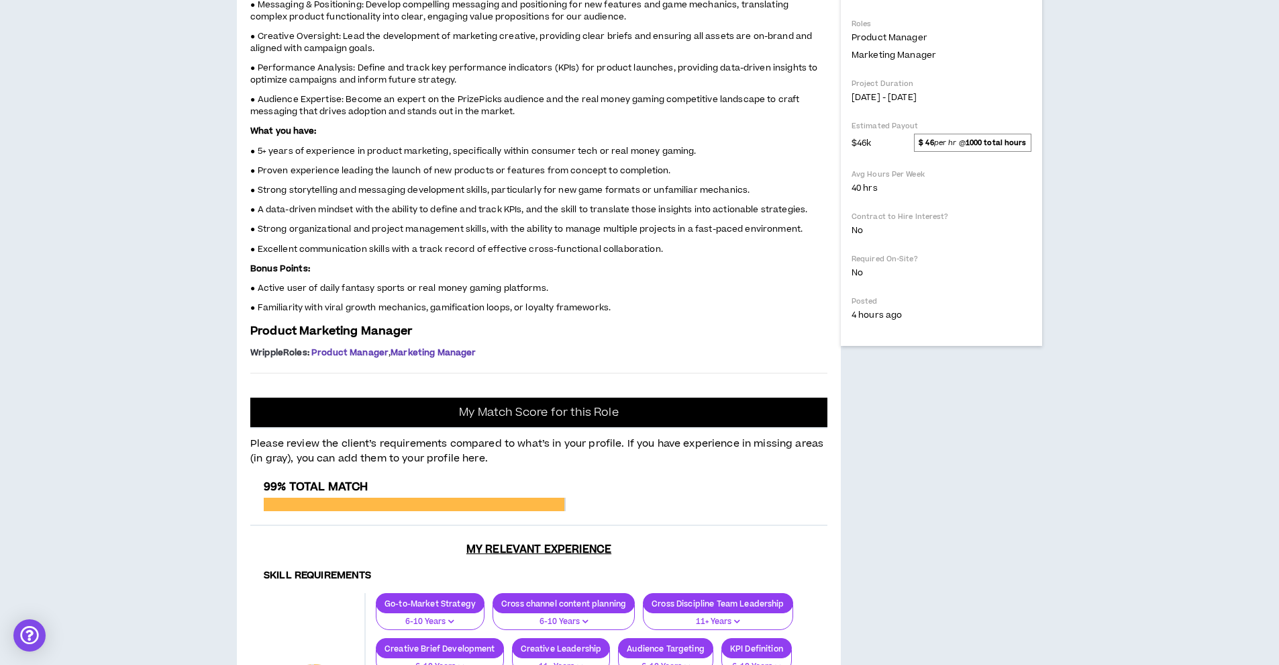
scroll to position [155, 0]
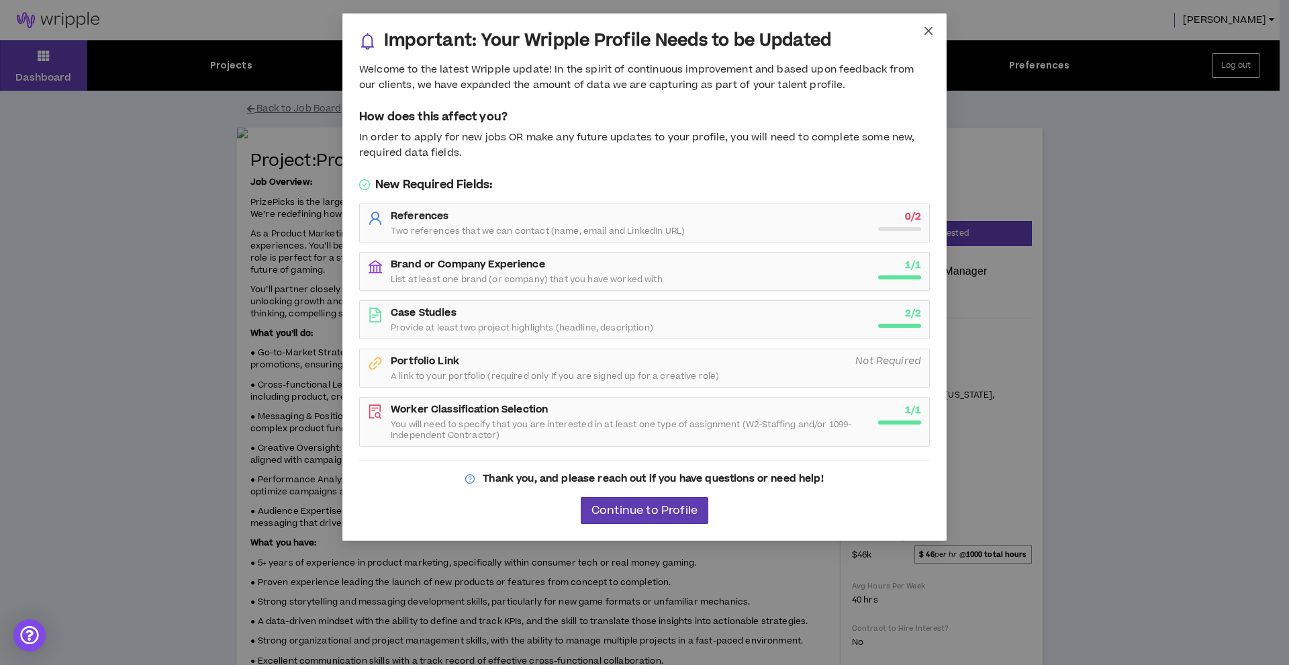
click at [936, 24] on span "Close" at bounding box center [928, 31] width 36 height 36
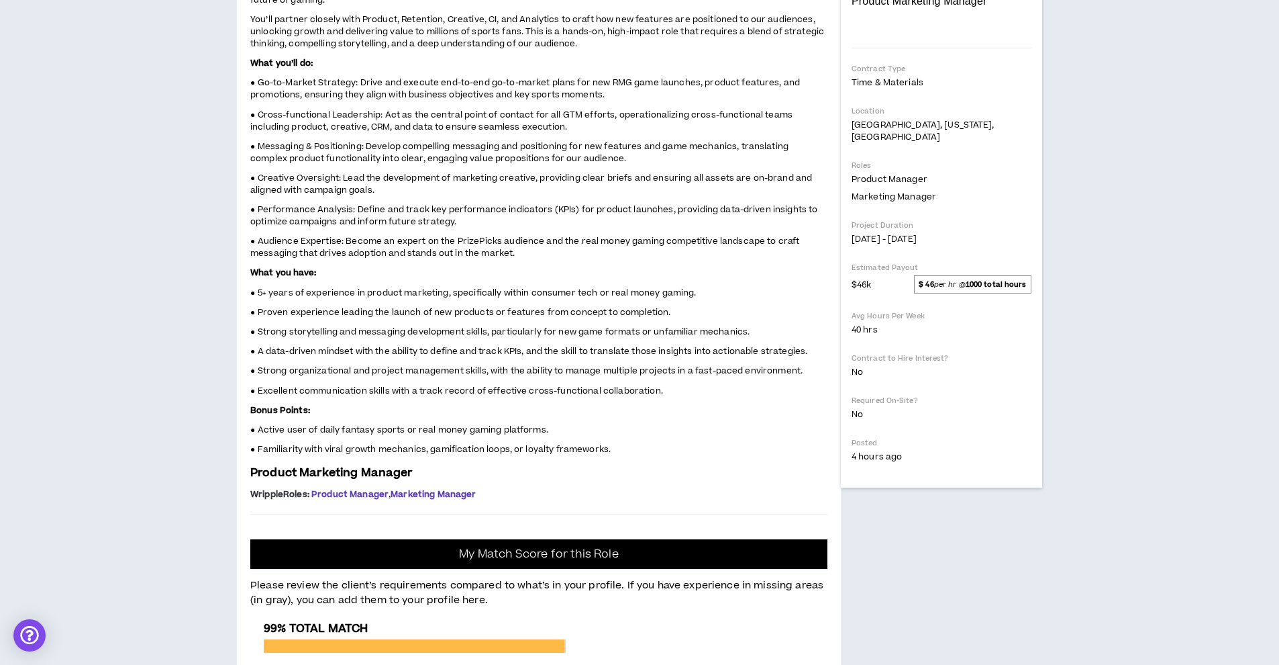
scroll to position [430, 0]
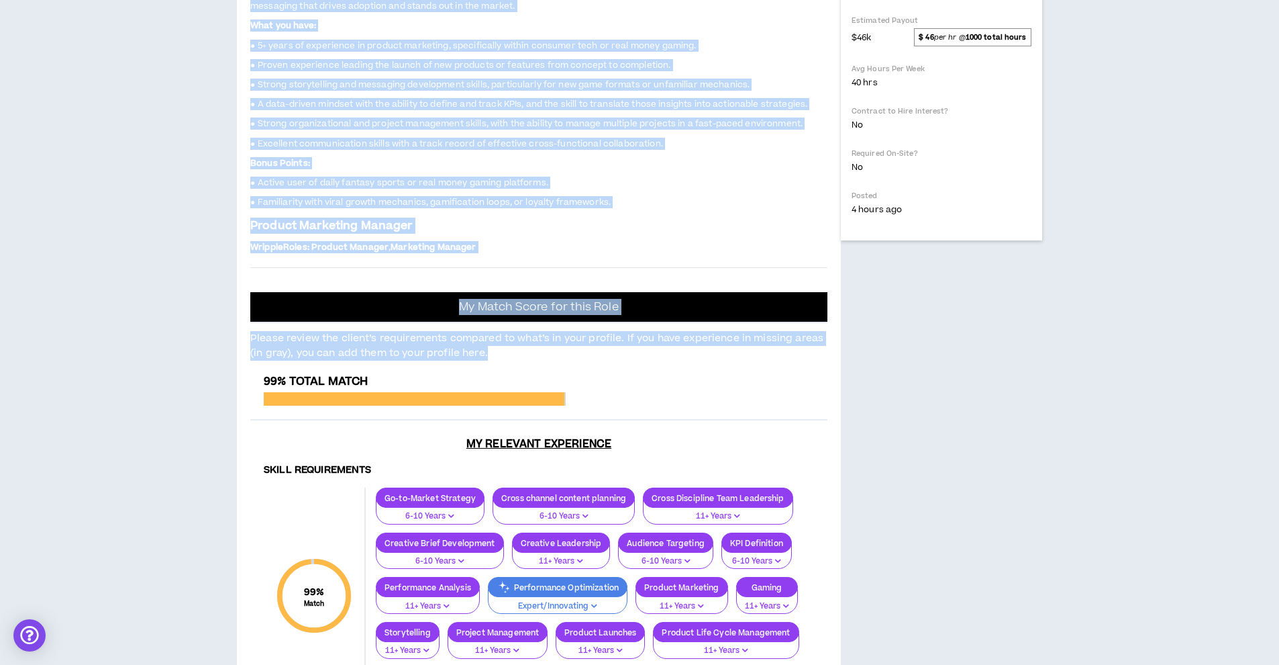
scroll to position [522, 0]
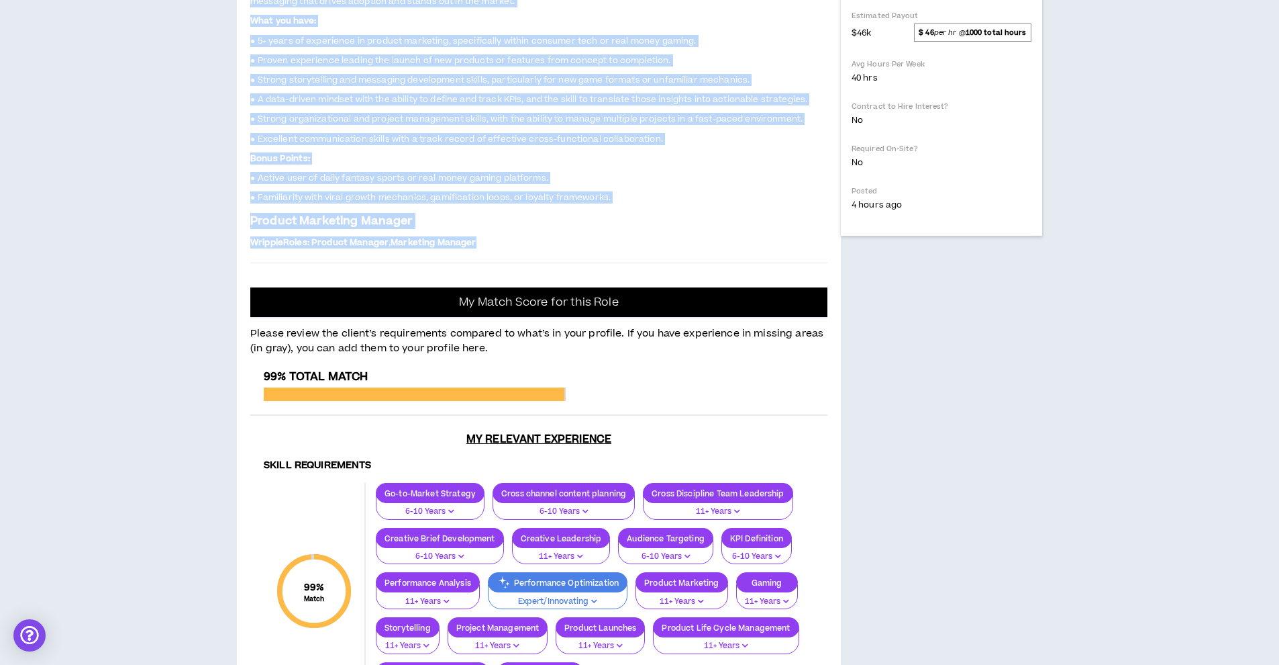
drag, startPoint x: 253, startPoint y: 34, endPoint x: 498, endPoint y: 548, distance: 569.6
copy div "Loremip: Dolorsi Ametconse Adipisc, ELI Sed Doeiusmo: TempoRinci ut lab etdolor…"
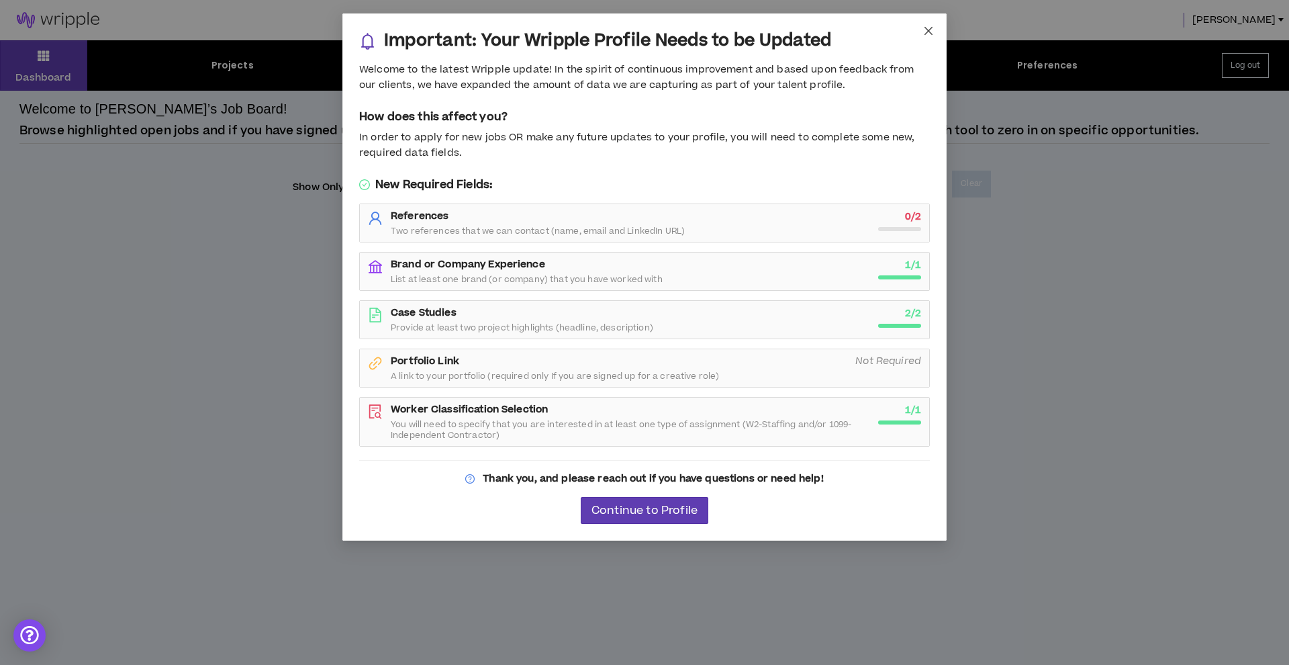
click at [936, 26] on span "Close" at bounding box center [928, 31] width 36 height 36
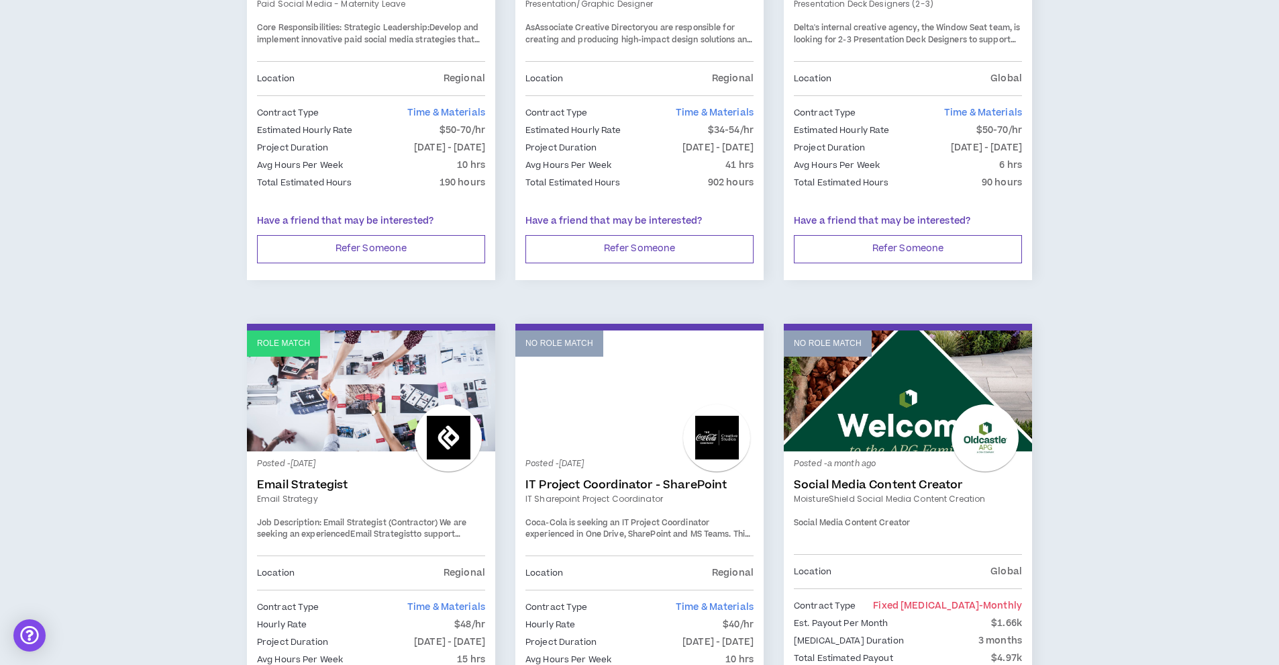
scroll to position [2129, 0]
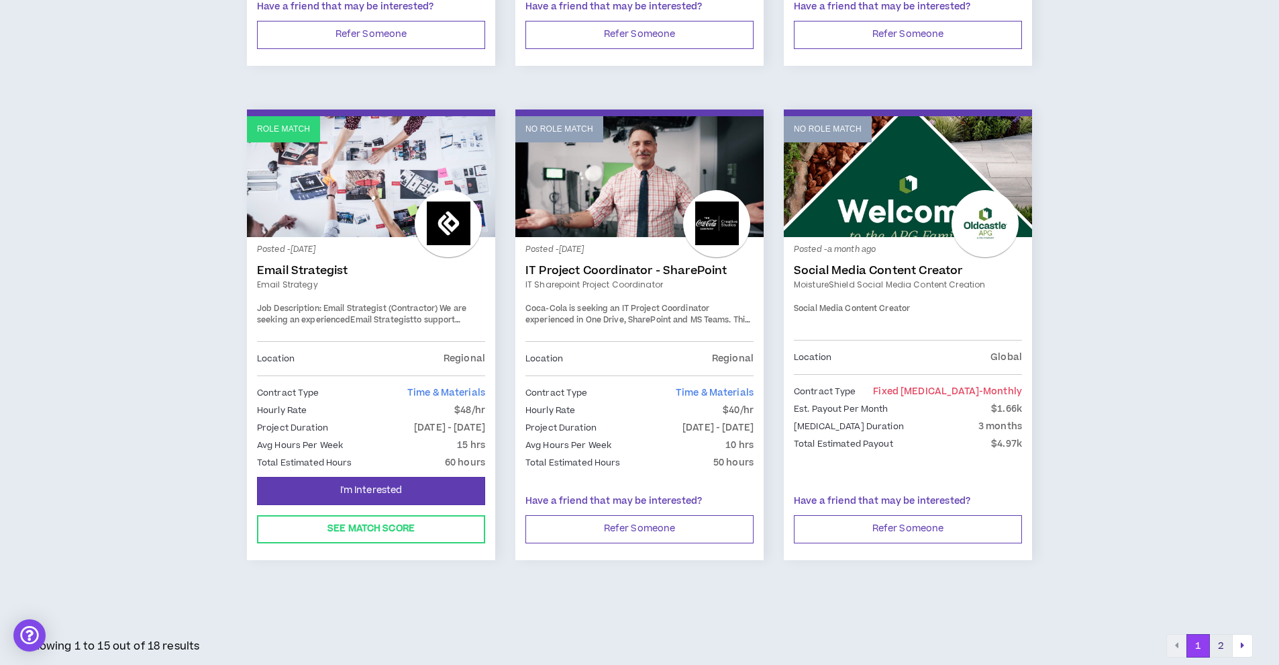
click at [1222, 648] on button "2" at bounding box center [1221, 646] width 23 height 24
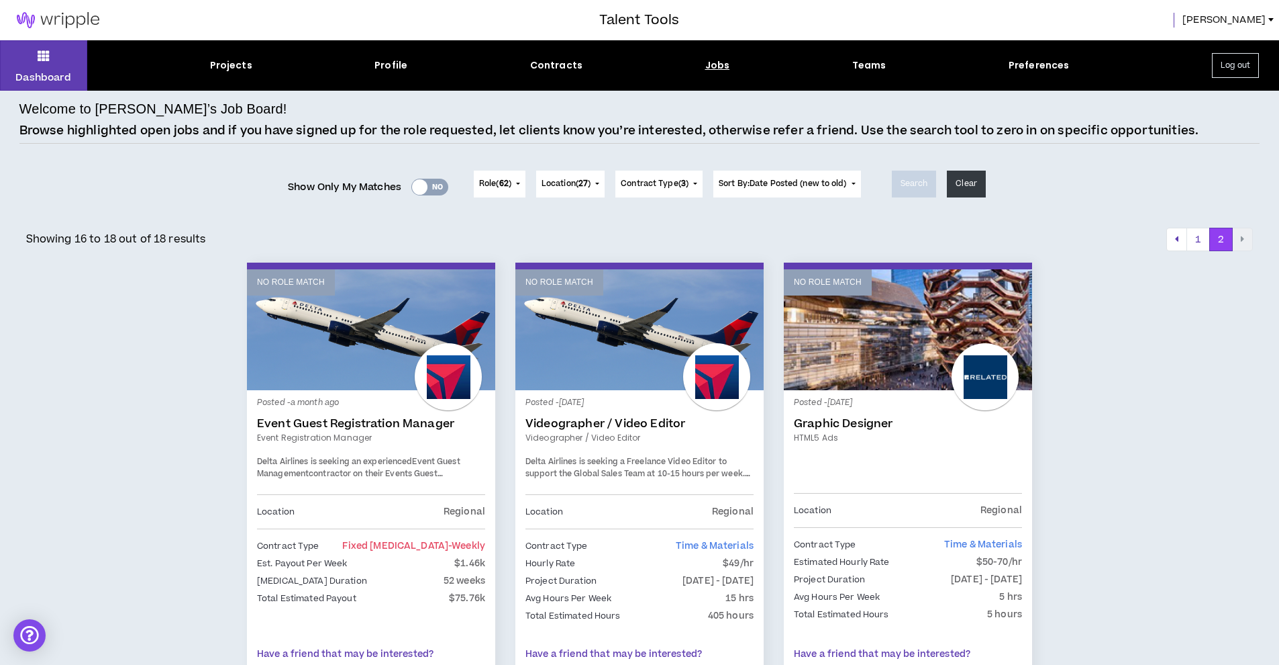
click at [1245, 14] on span "[PERSON_NAME]" at bounding box center [1224, 20] width 83 height 15
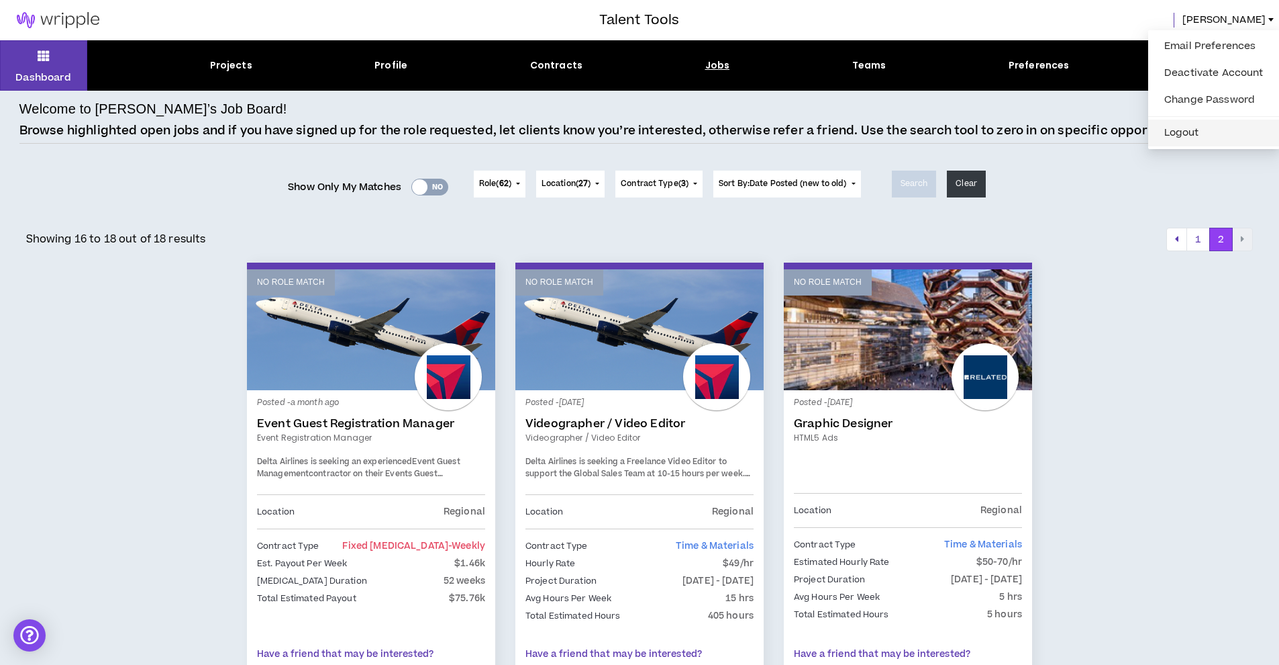
click at [1179, 127] on button "Logout" at bounding box center [1214, 133] width 115 height 20
